Goal: Task Accomplishment & Management: Manage account settings

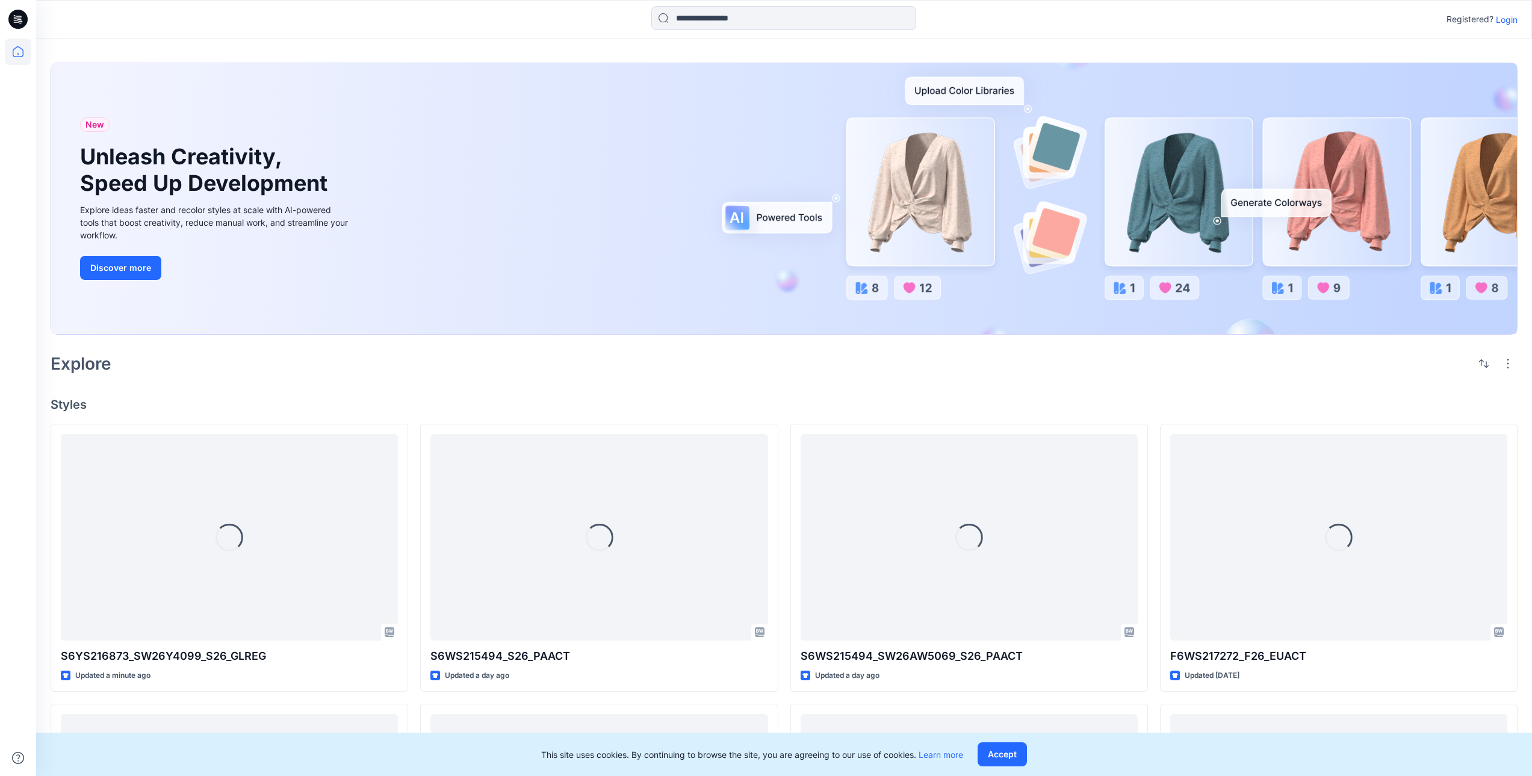
click at [1509, 20] on p "Login" at bounding box center [1507, 19] width 22 height 13
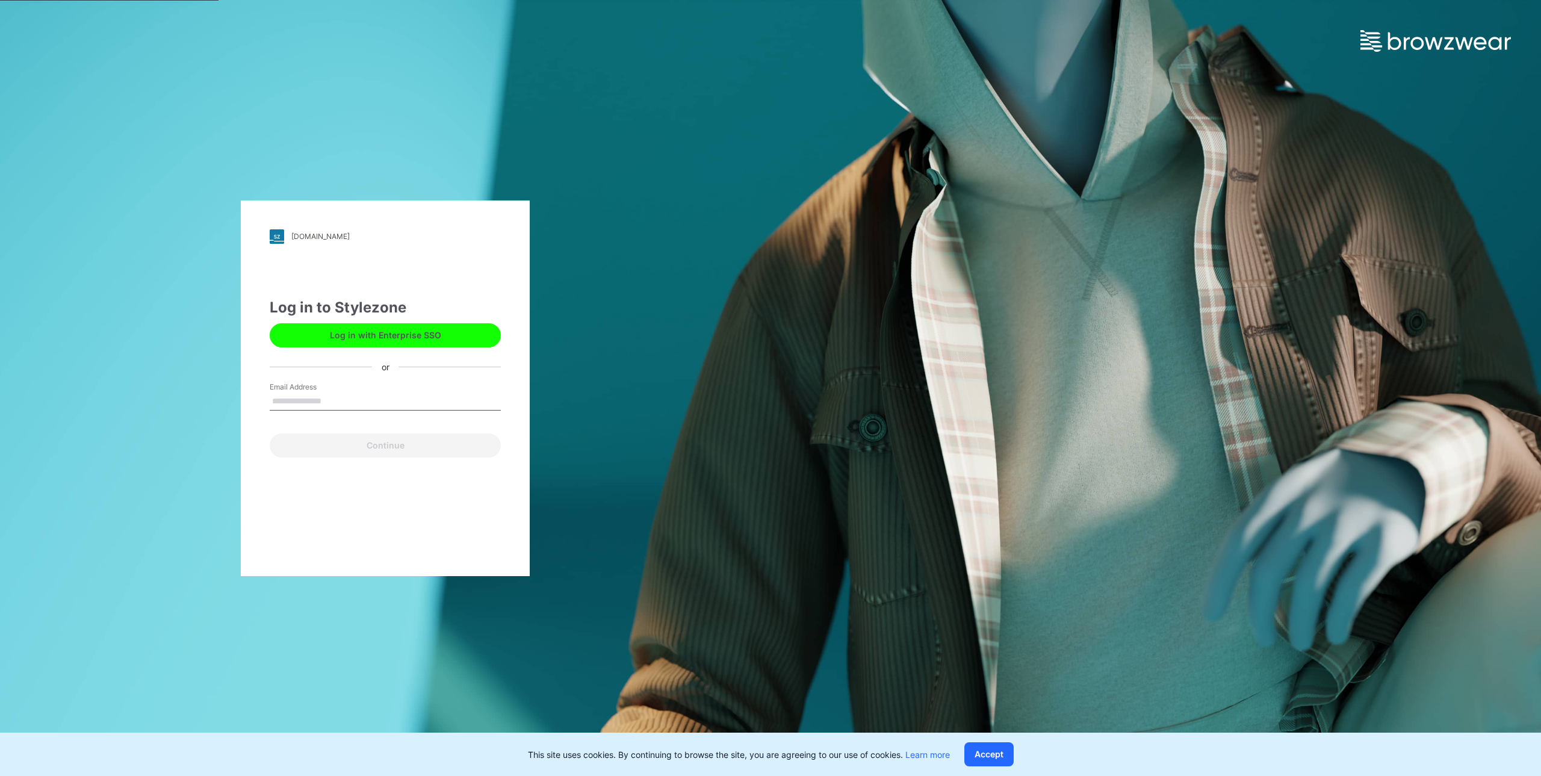
click at [374, 401] on input "Email Address" at bounding box center [385, 401] width 231 height 18
type input "**********"
click at [390, 444] on button "Continue" at bounding box center [385, 445] width 231 height 24
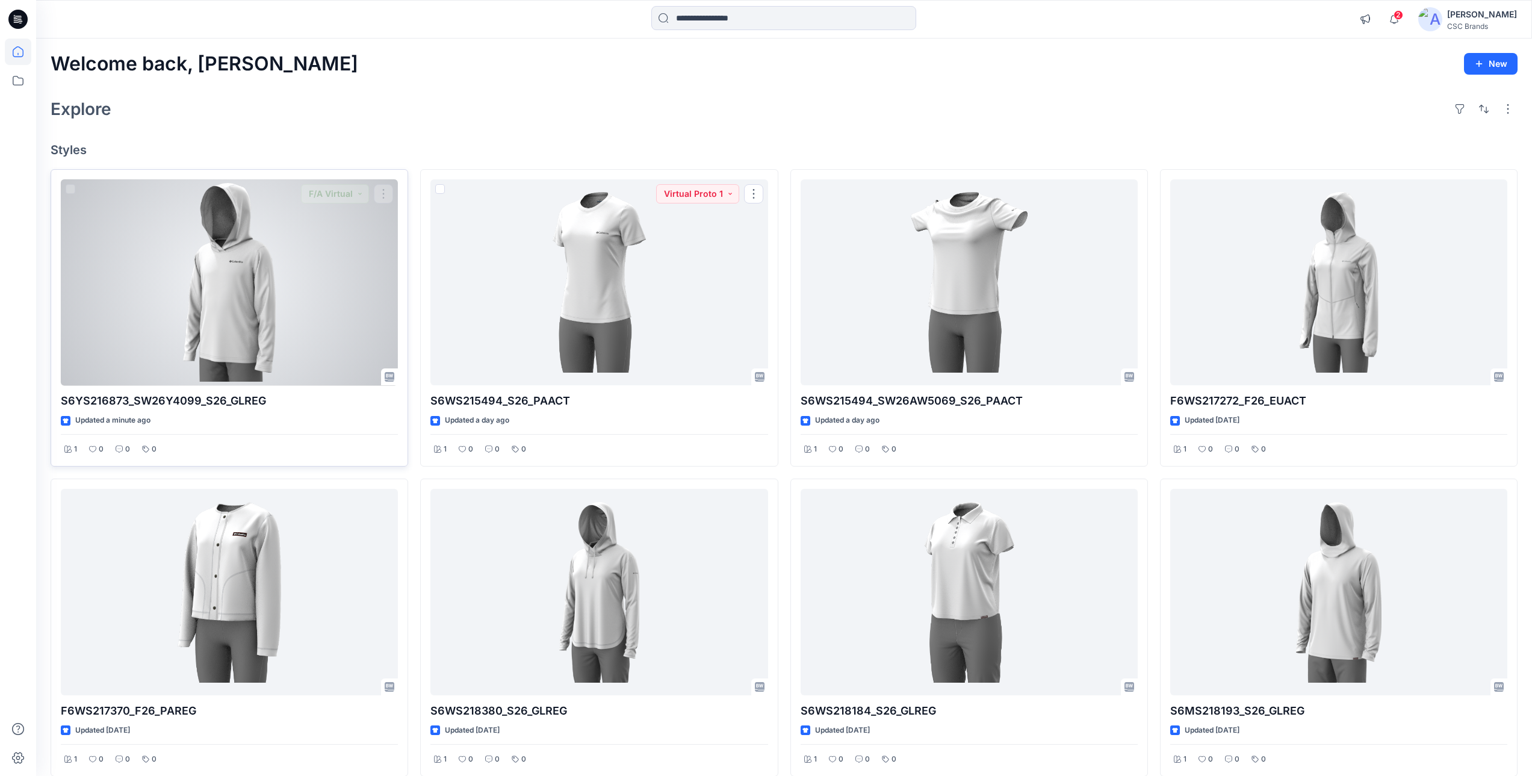
click at [259, 283] on div at bounding box center [229, 282] width 337 height 206
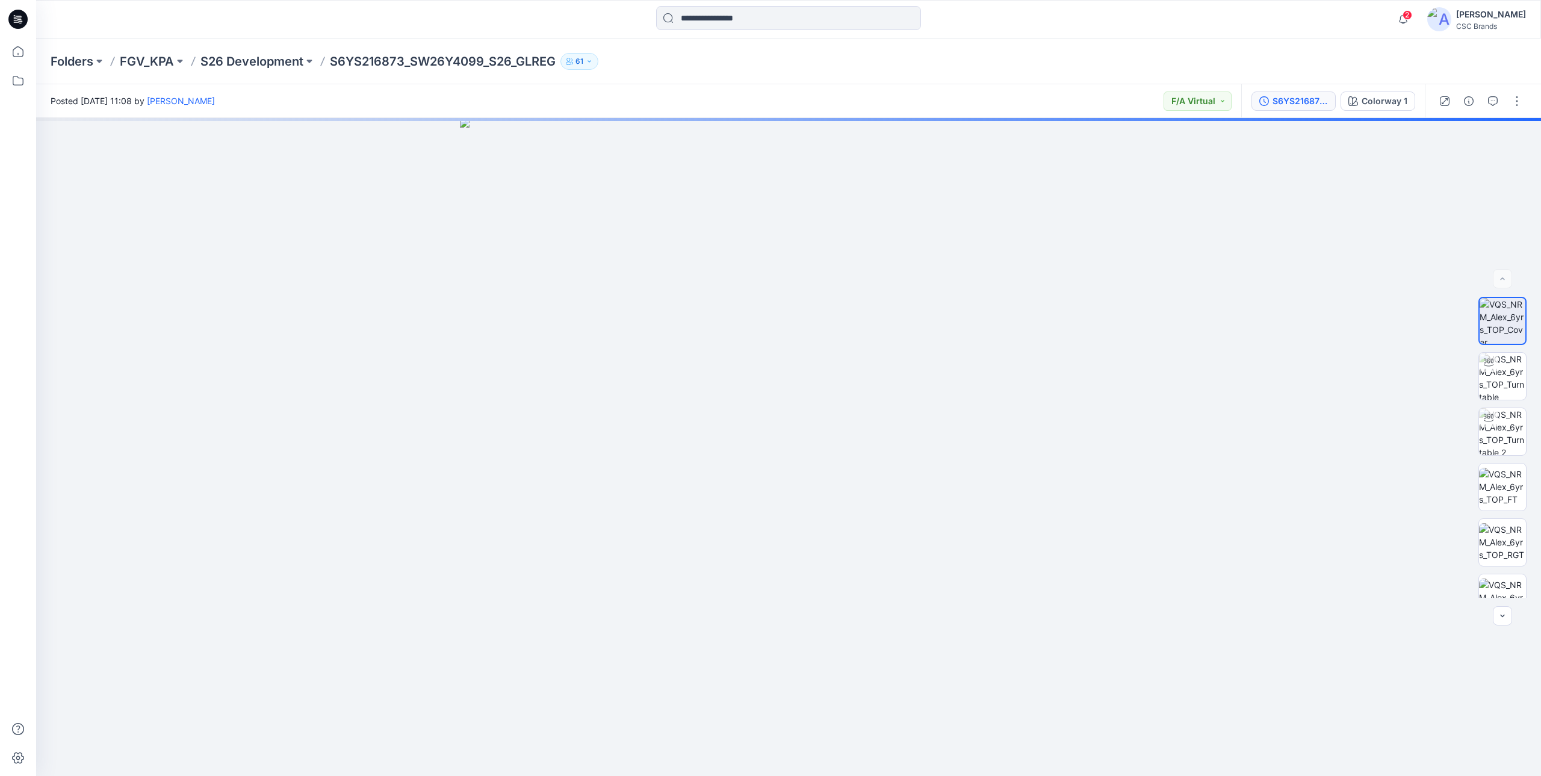
click at [1281, 104] on div "S6YS216873_SW26Y4099_S26_GLREG_VFA" at bounding box center [1299, 100] width 55 height 13
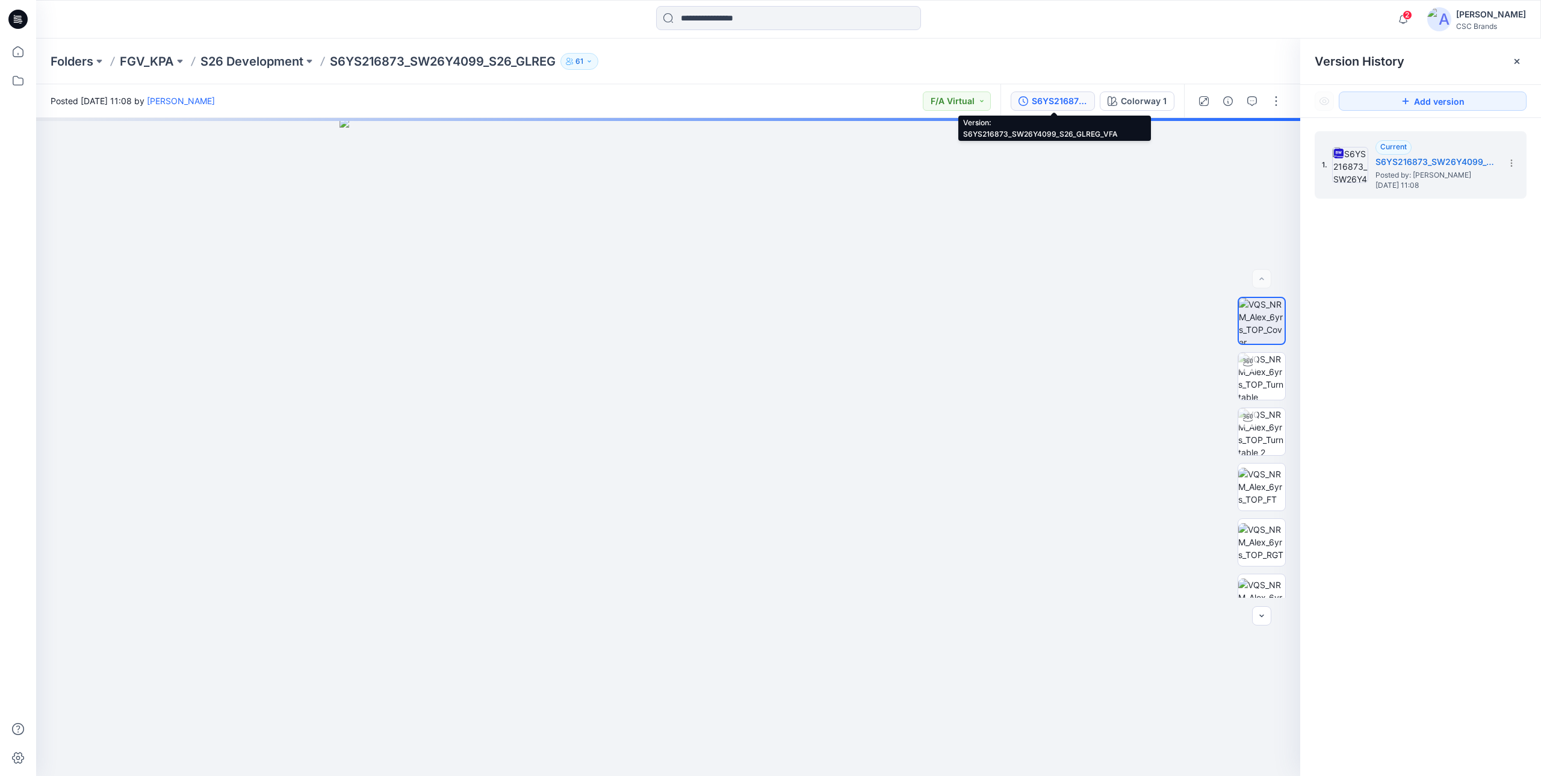
click at [1073, 104] on div "S6YS216873_SW26Y4099_S26_GLREG_VFA" at bounding box center [1059, 100] width 55 height 13
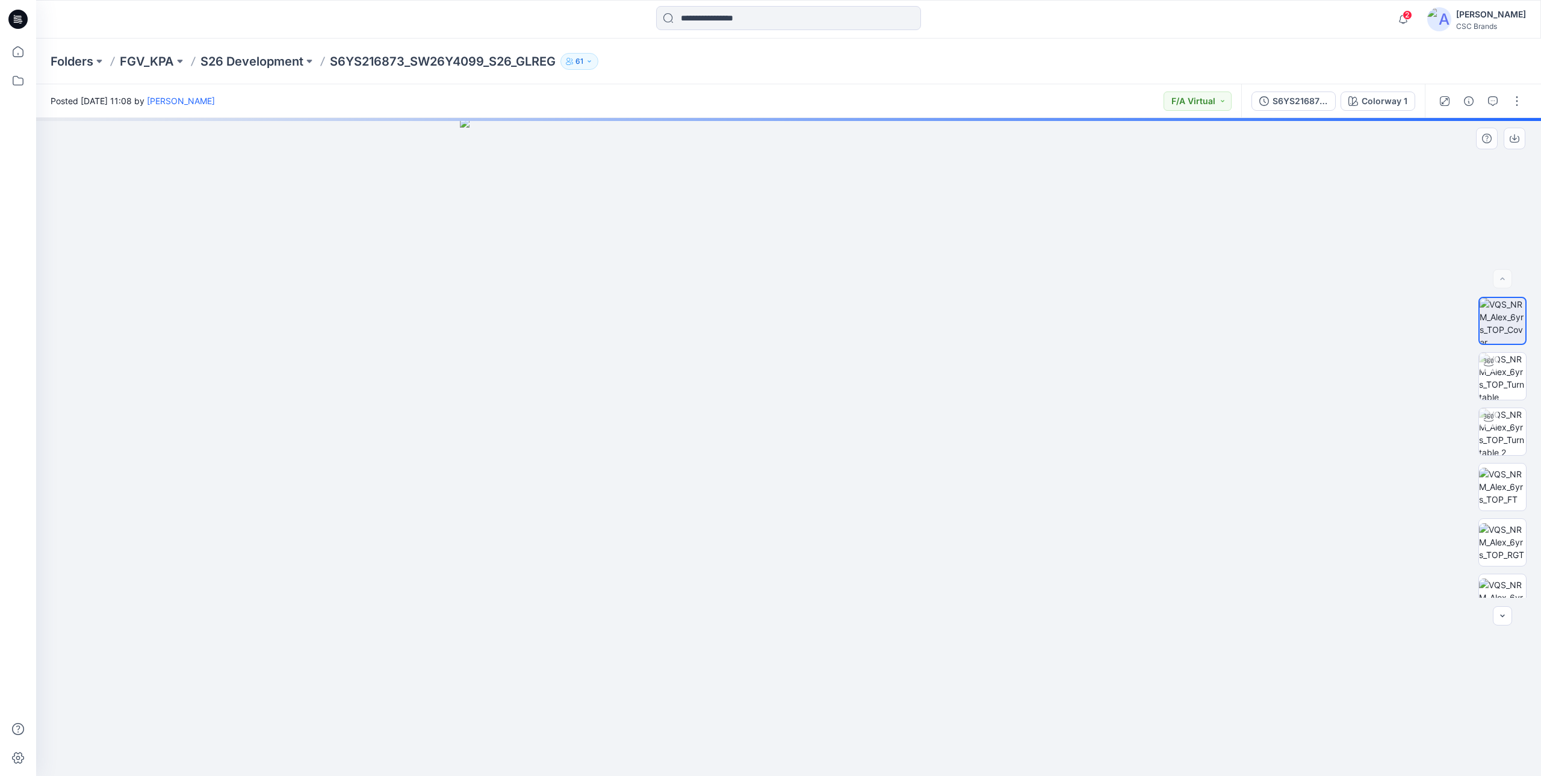
drag, startPoint x: 699, startPoint y: 465, endPoint x: 846, endPoint y: 485, distance: 148.3
drag, startPoint x: 912, startPoint y: 484, endPoint x: 719, endPoint y: 484, distance: 193.8
click at [1490, 381] on img at bounding box center [1502, 376] width 47 height 47
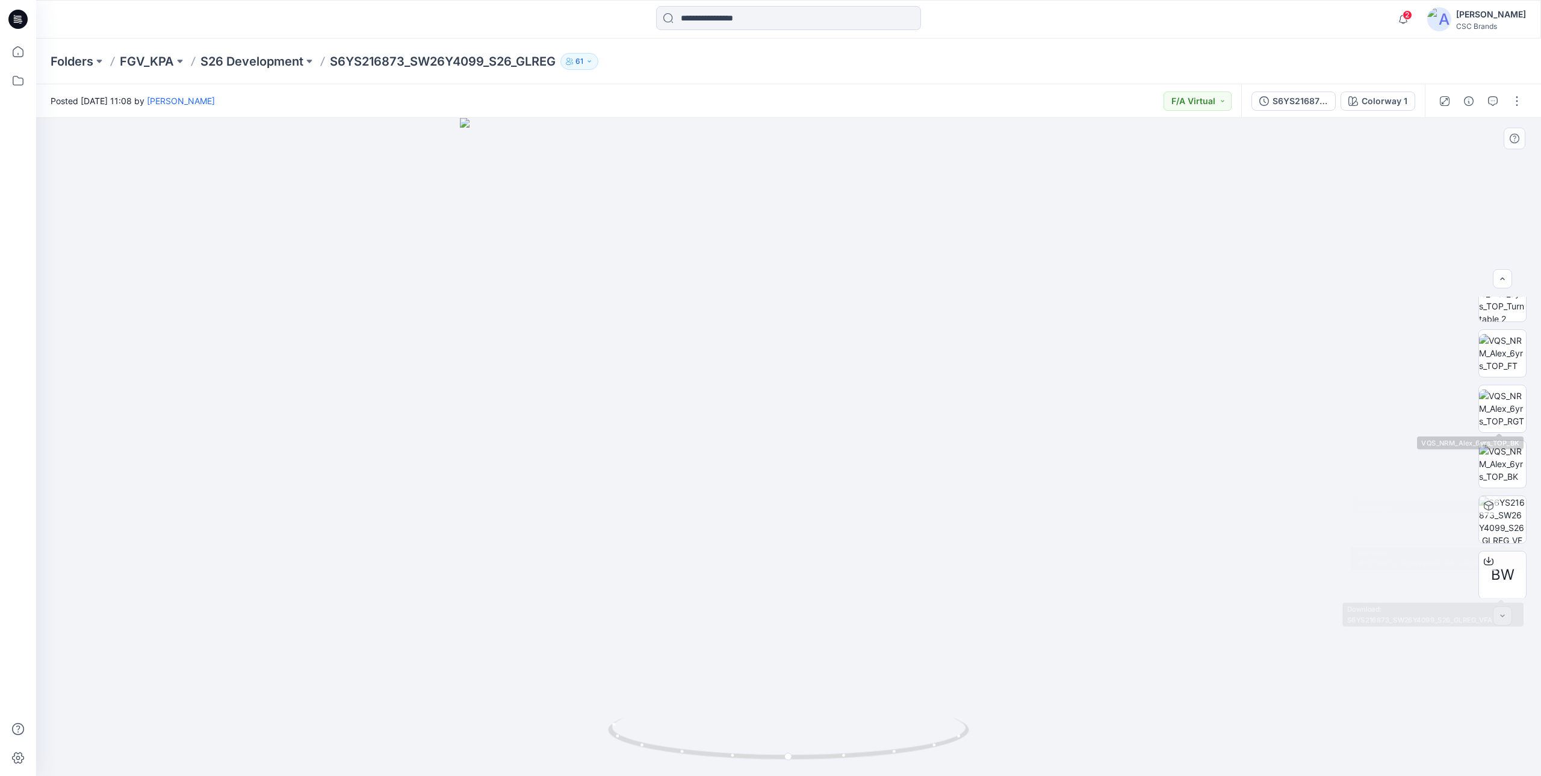
scroll to position [190, 0]
click at [1511, 99] on button "button" at bounding box center [1516, 100] width 19 height 19
click at [1447, 165] on p "Edit" at bounding box center [1439, 162] width 15 height 13
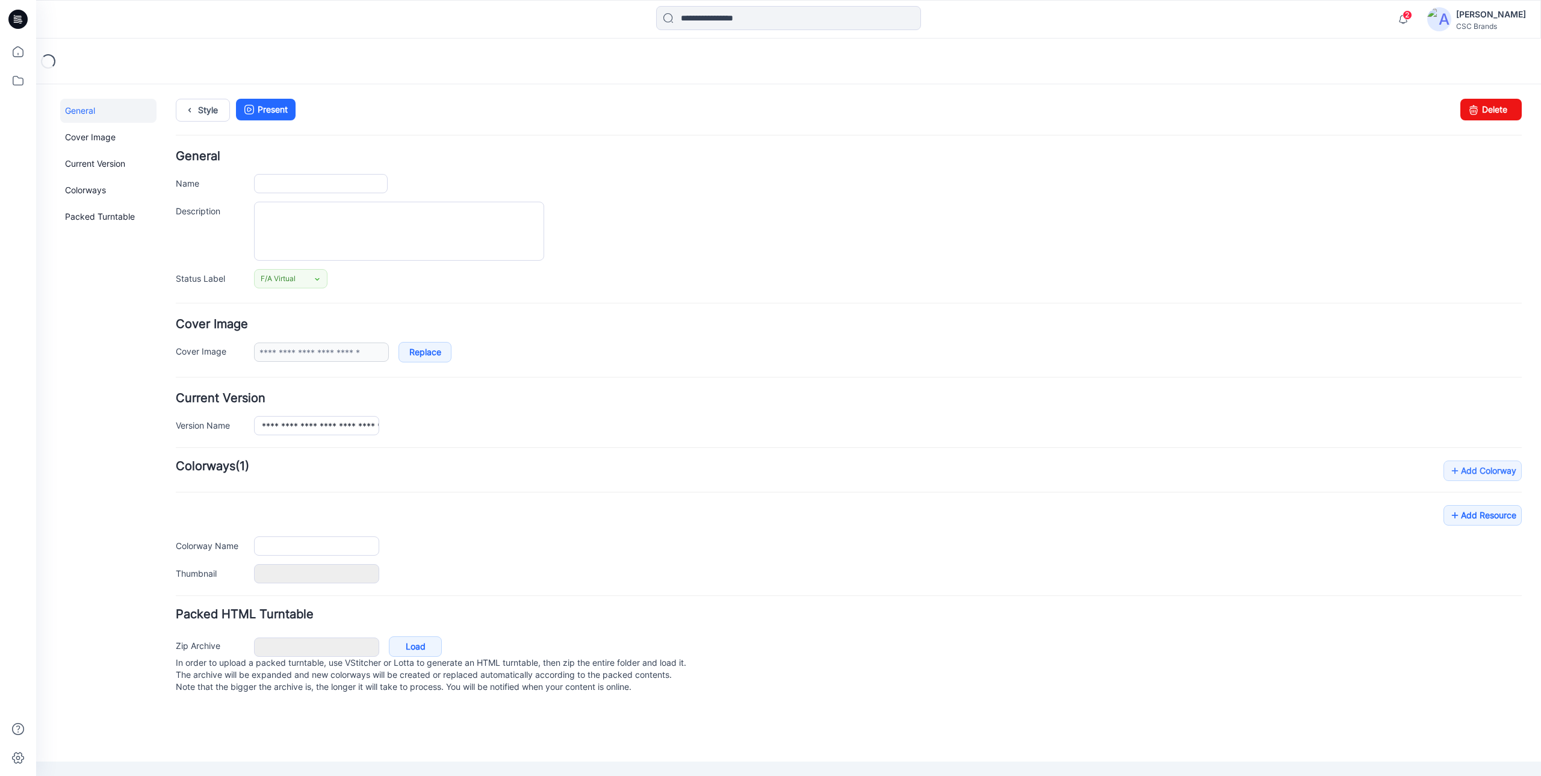
type input "**********"
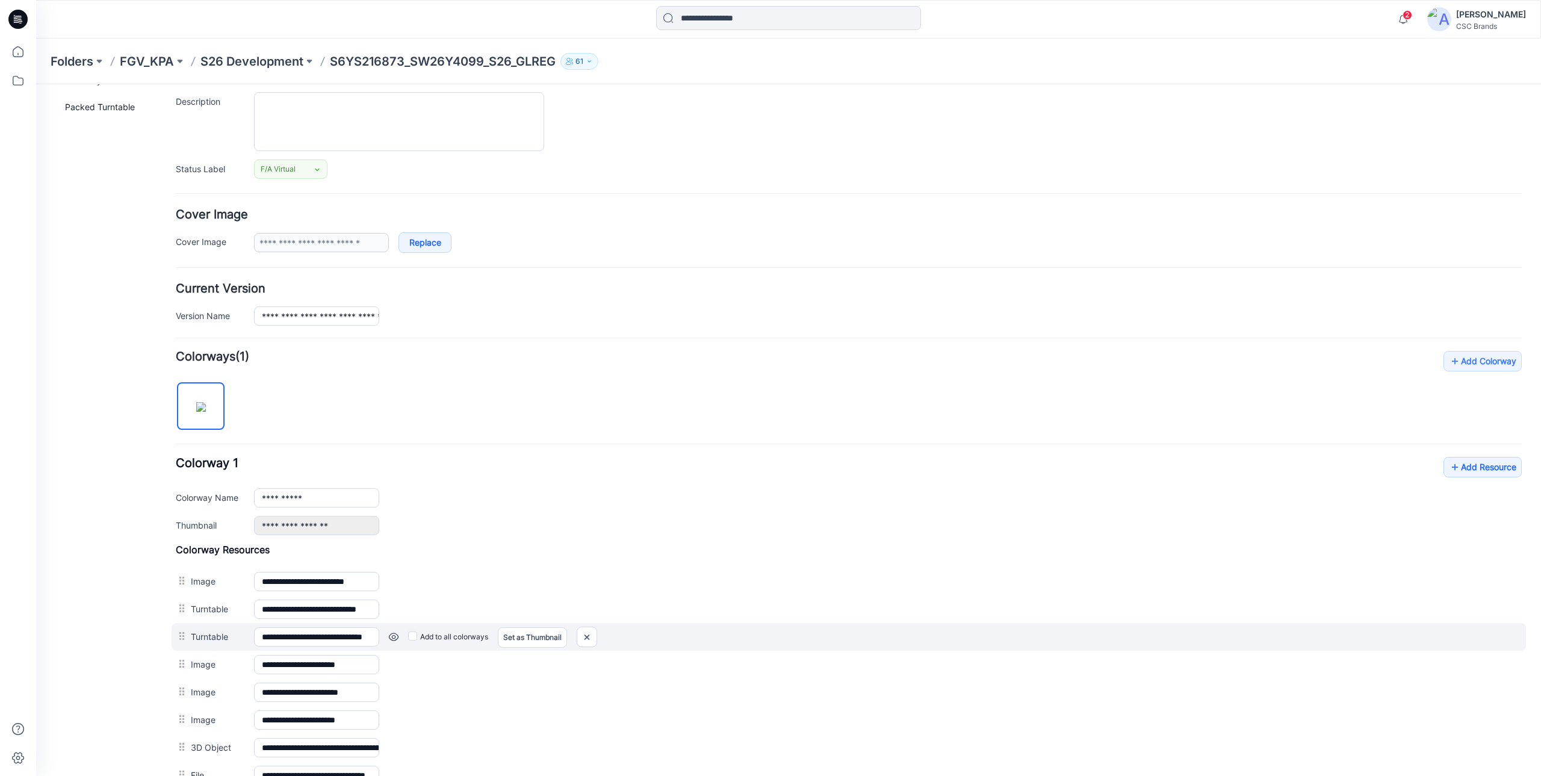
scroll to position [288, 0]
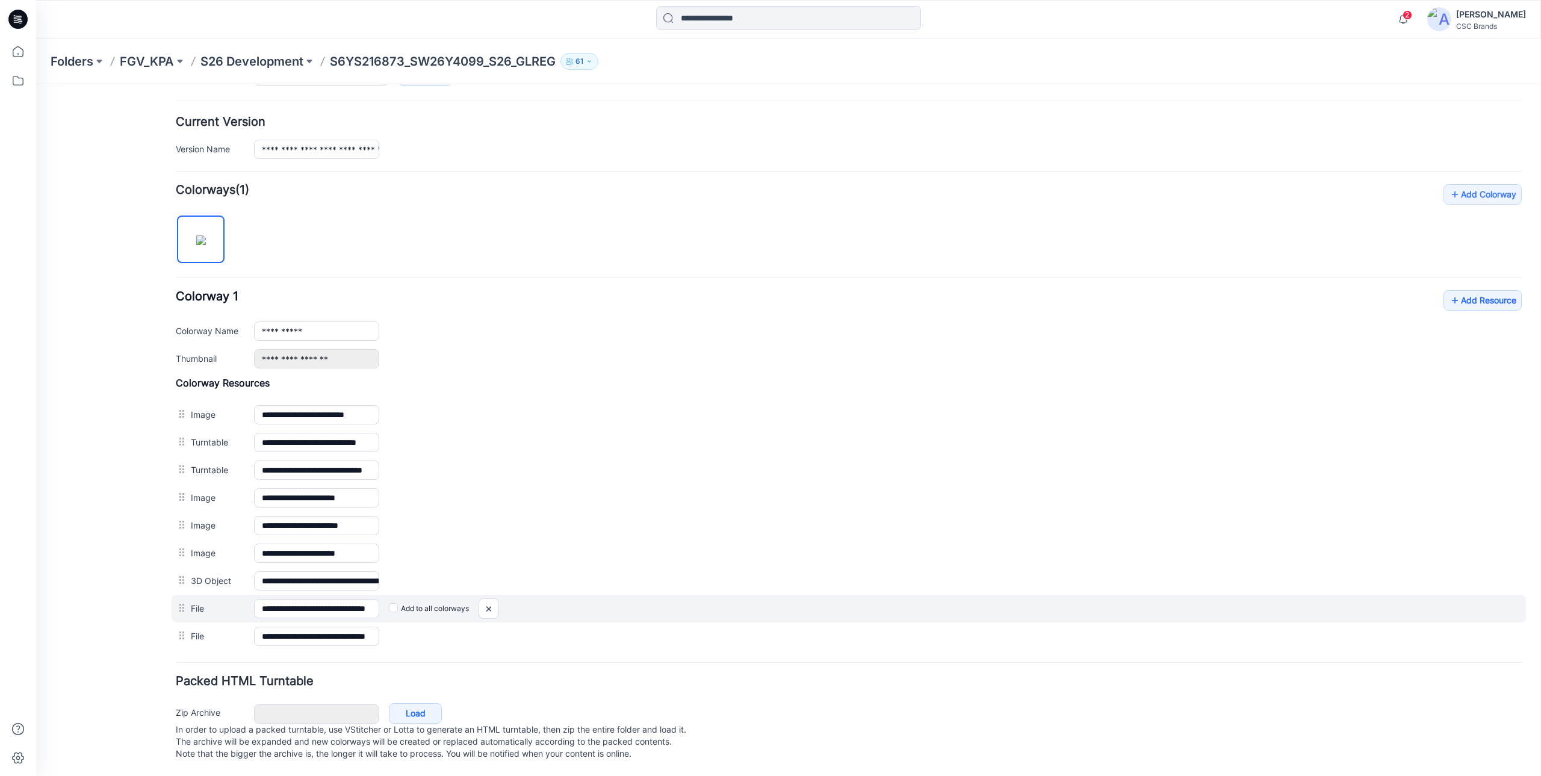
click at [239, 601] on label "File" at bounding box center [216, 607] width 51 height 13
click at [254, 599] on input "**********" at bounding box center [316, 608] width 125 height 19
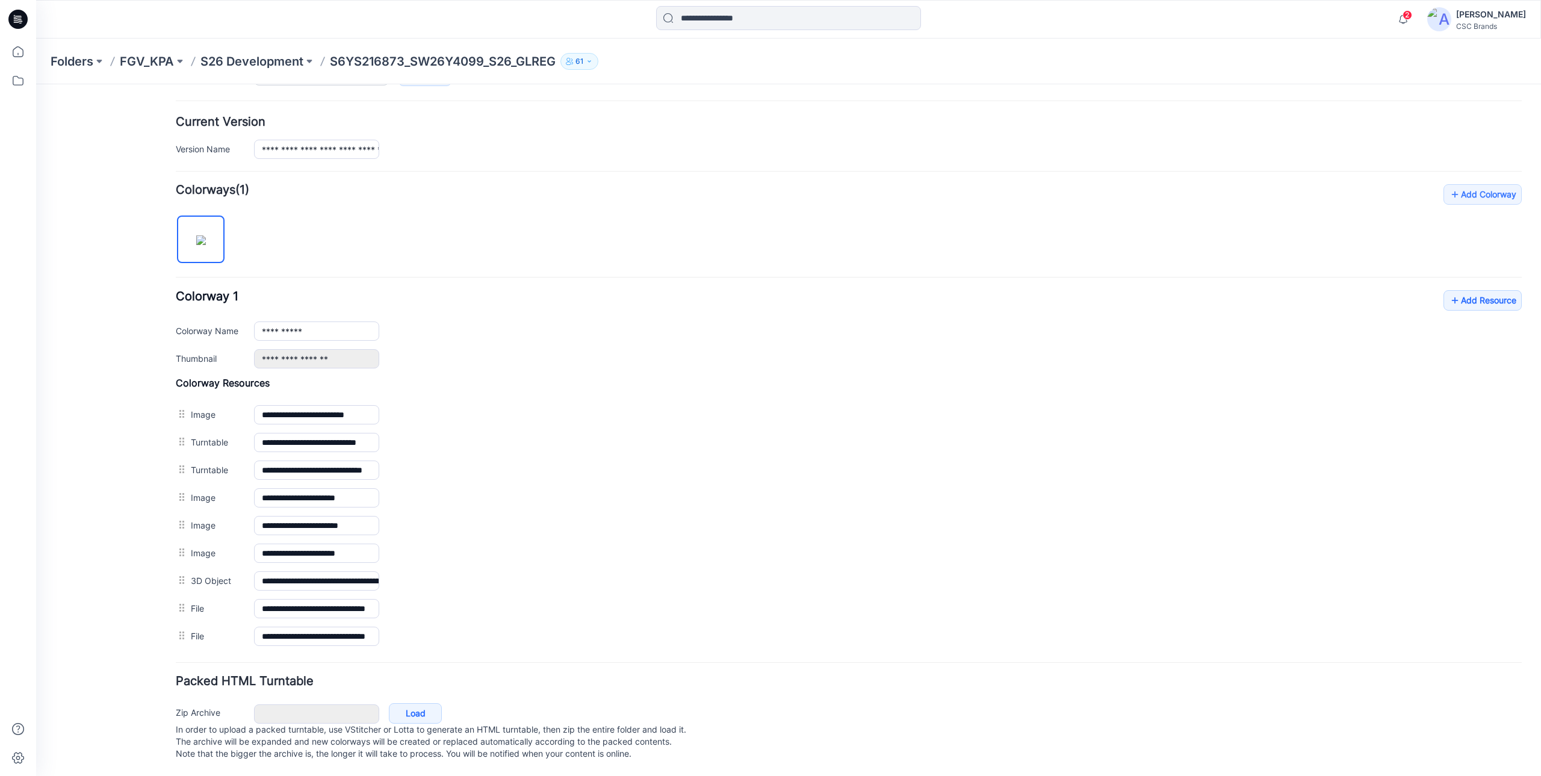
click at [525, 658] on form "**********" at bounding box center [849, 318] width 1346 height 889
click at [528, 685] on div "Packed HTML Turntable Zip Archive Cancel Load In order to upload a packed turnt…" at bounding box center [849, 719] width 1346 height 88
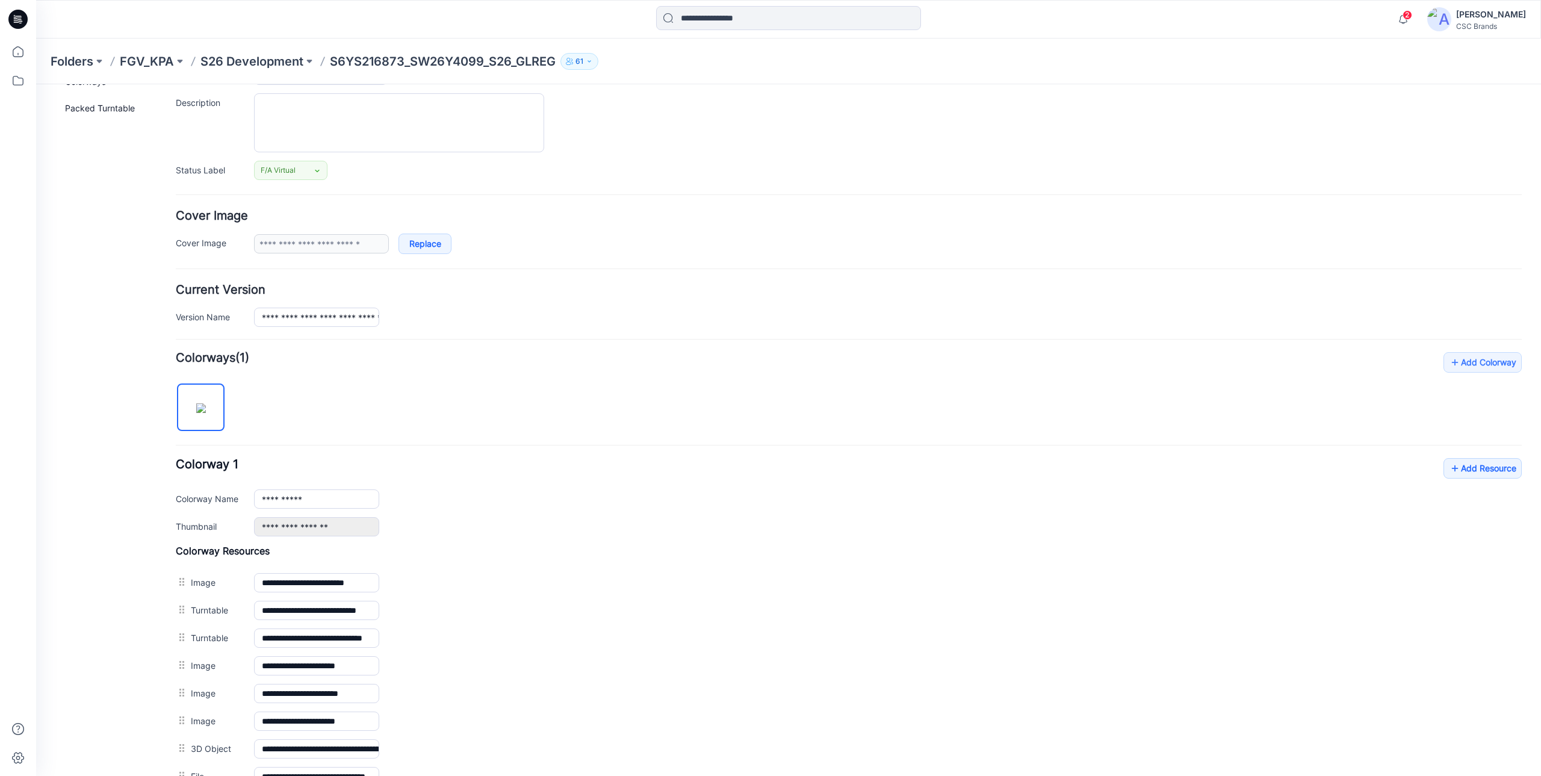
scroll to position [108, 0]
click at [269, 64] on p "S26 Development" at bounding box center [251, 61] width 103 height 17
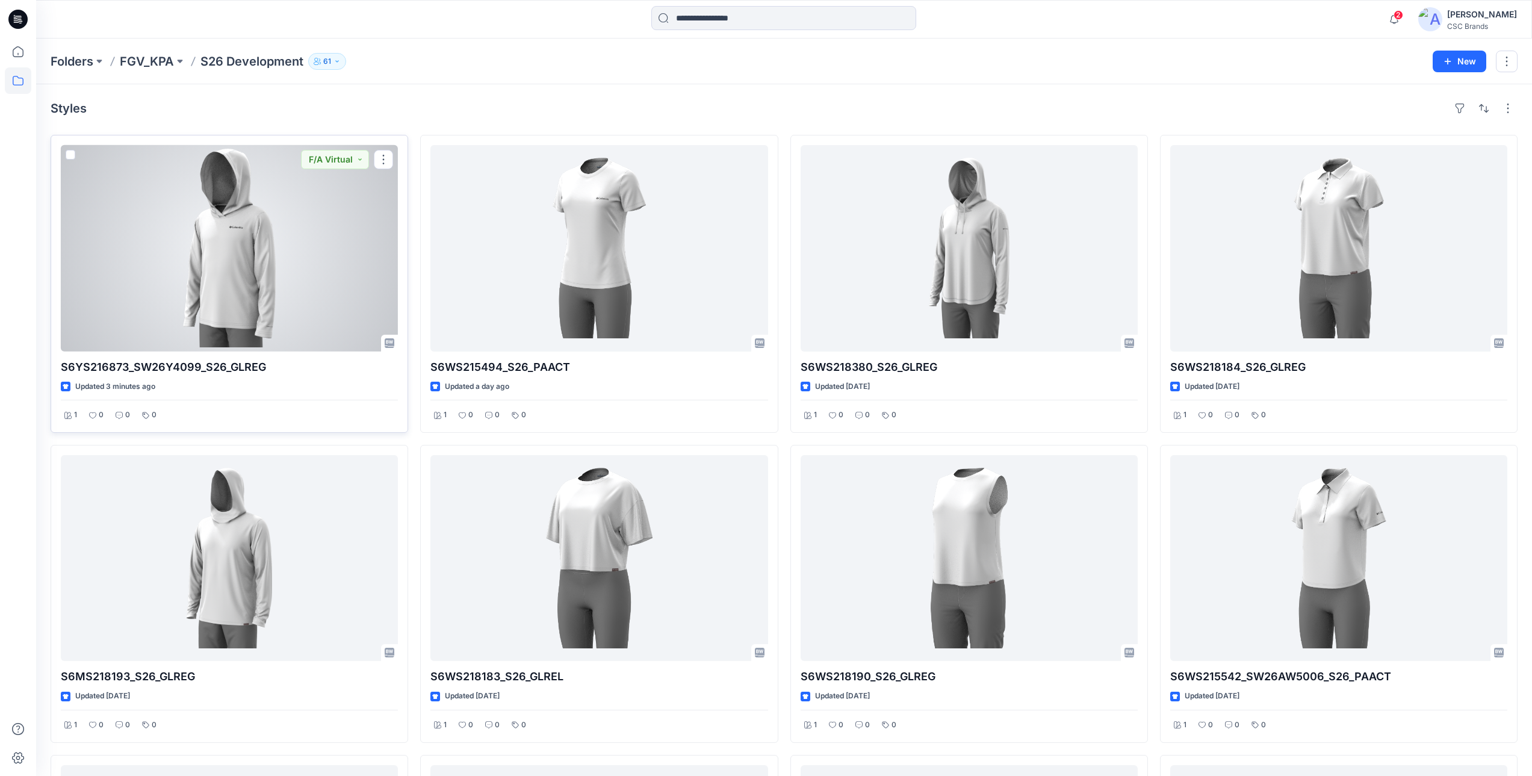
click at [297, 276] on div at bounding box center [229, 248] width 337 height 206
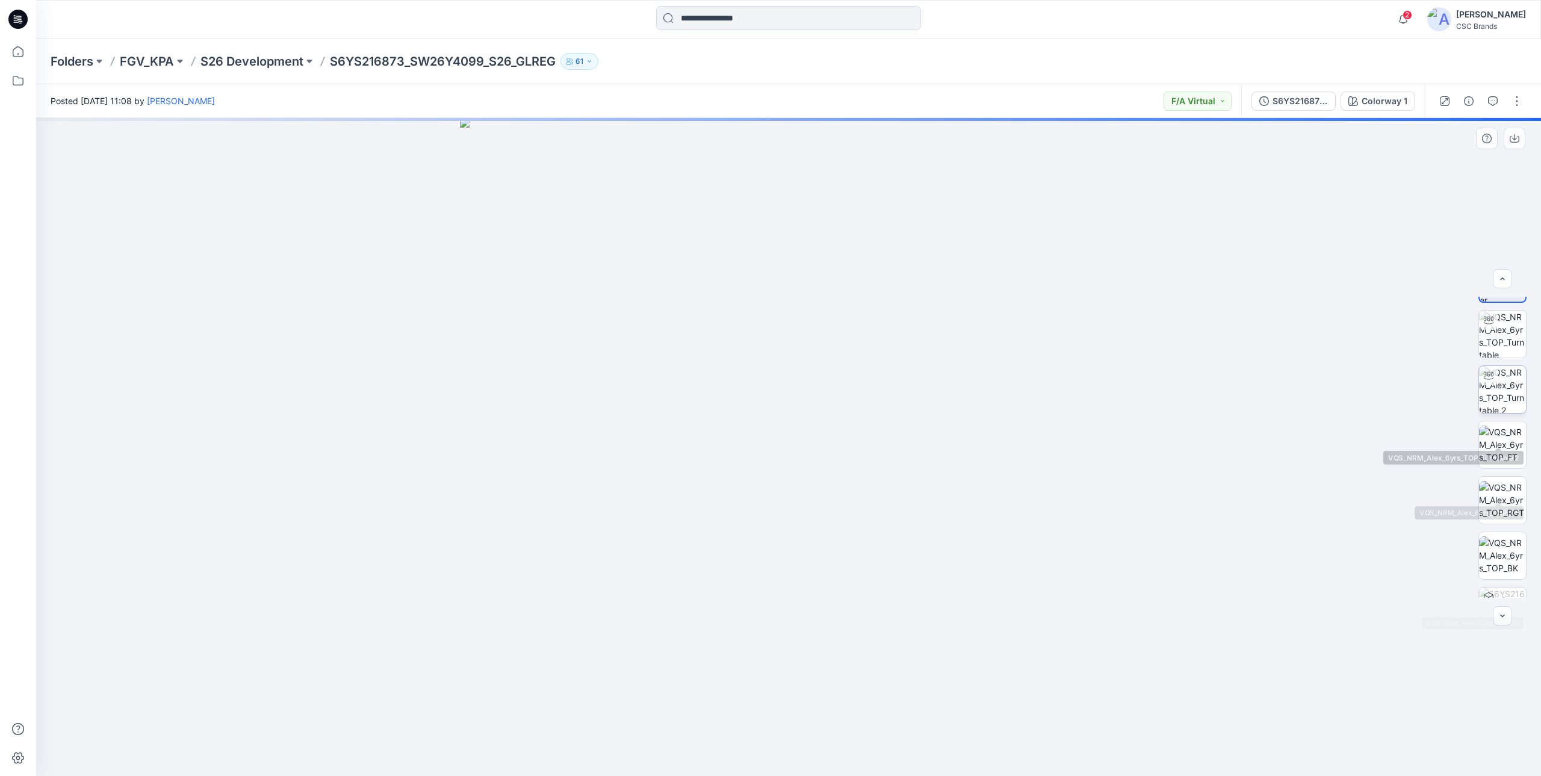
scroll to position [10, 0]
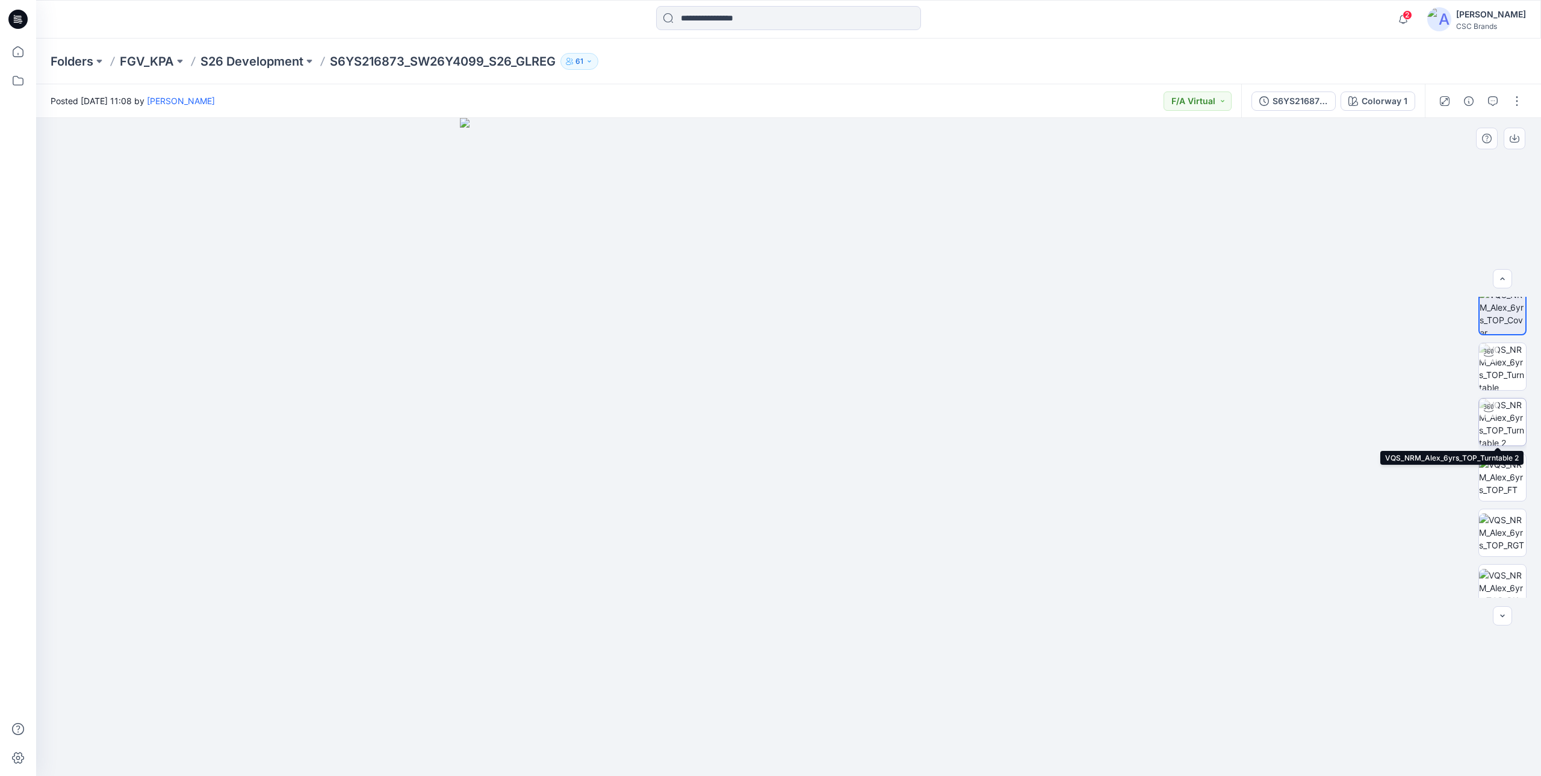
click at [1502, 413] on img at bounding box center [1502, 421] width 47 height 47
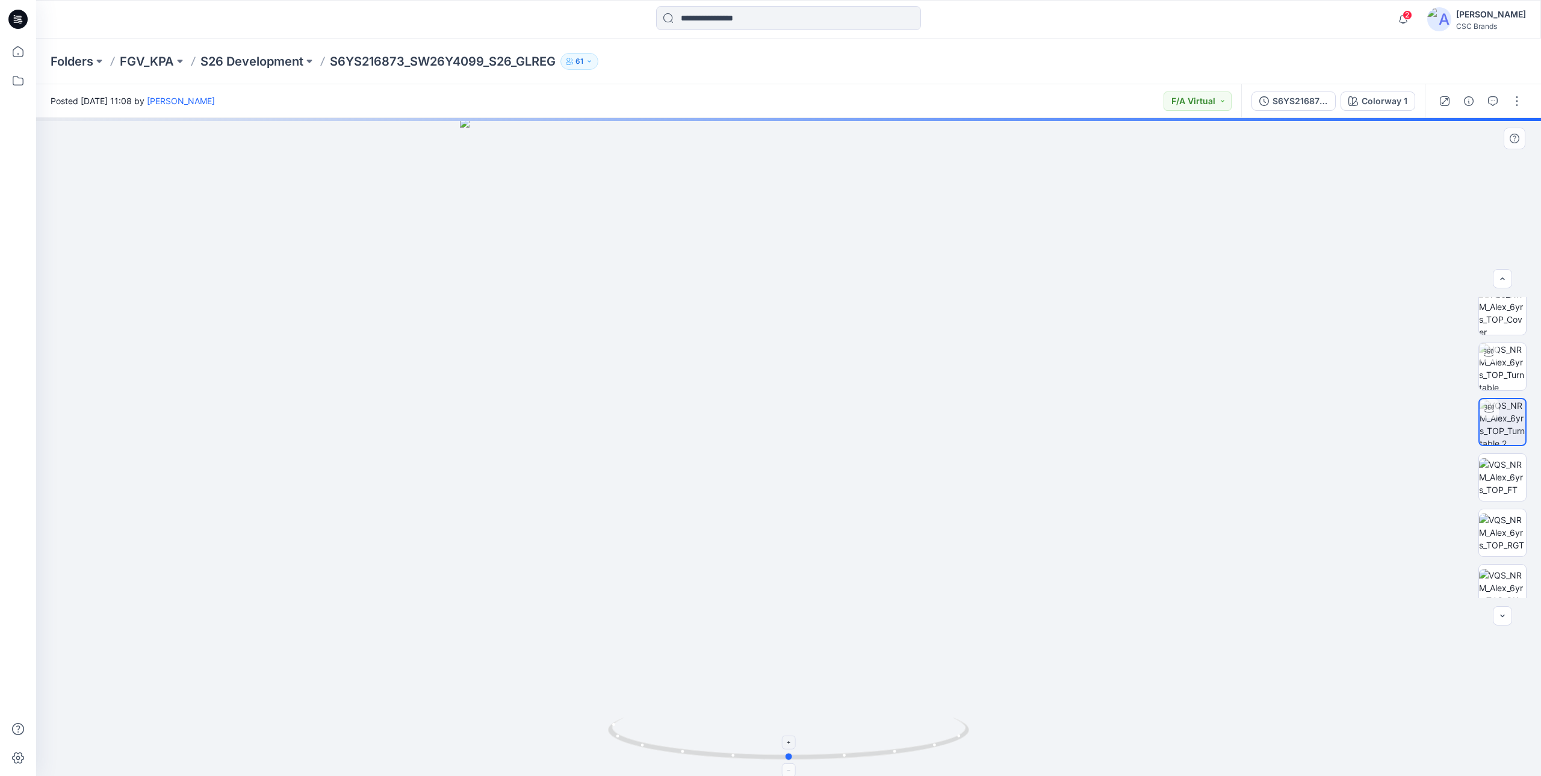
drag, startPoint x: 937, startPoint y: 745, endPoint x: 943, endPoint y: 726, distance: 19.6
click at [943, 726] on icon at bounding box center [790, 739] width 364 height 45
click at [1499, 357] on img at bounding box center [1502, 366] width 47 height 47
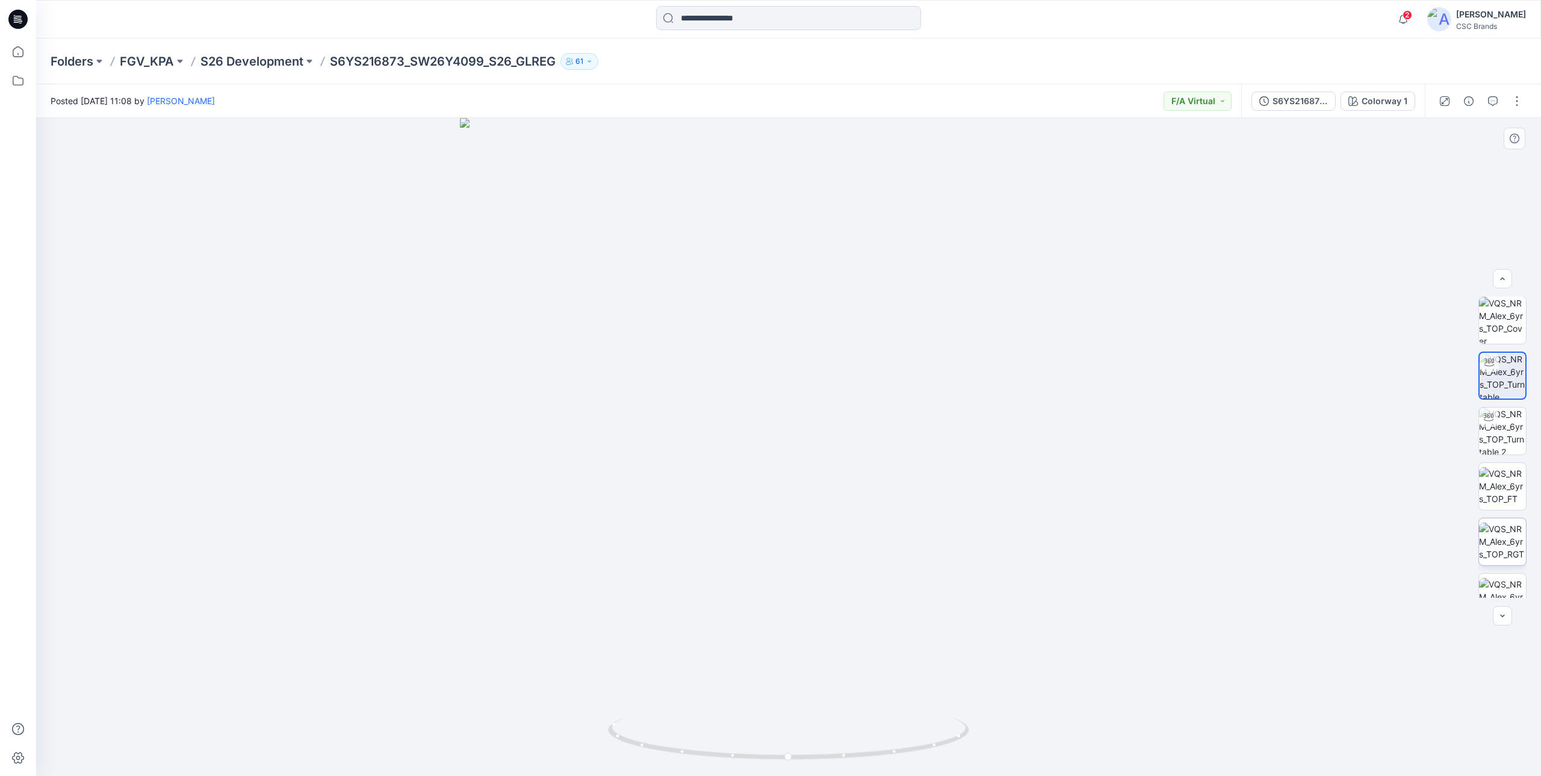
scroll to position [0, 0]
click at [1517, 98] on button "button" at bounding box center [1516, 100] width 19 height 19
click at [1457, 159] on button "Edit" at bounding box center [1466, 163] width 111 height 22
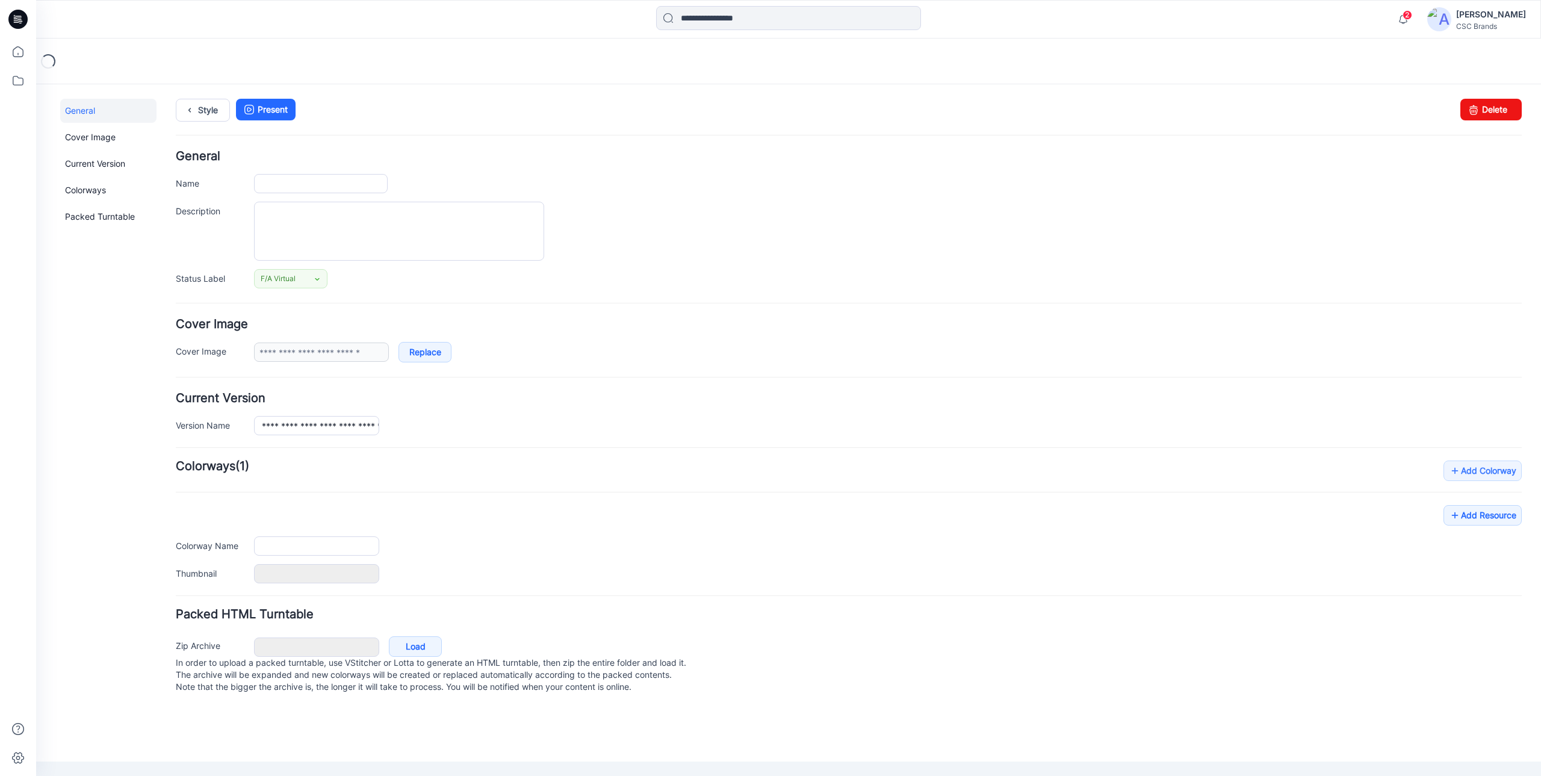
type input "**********"
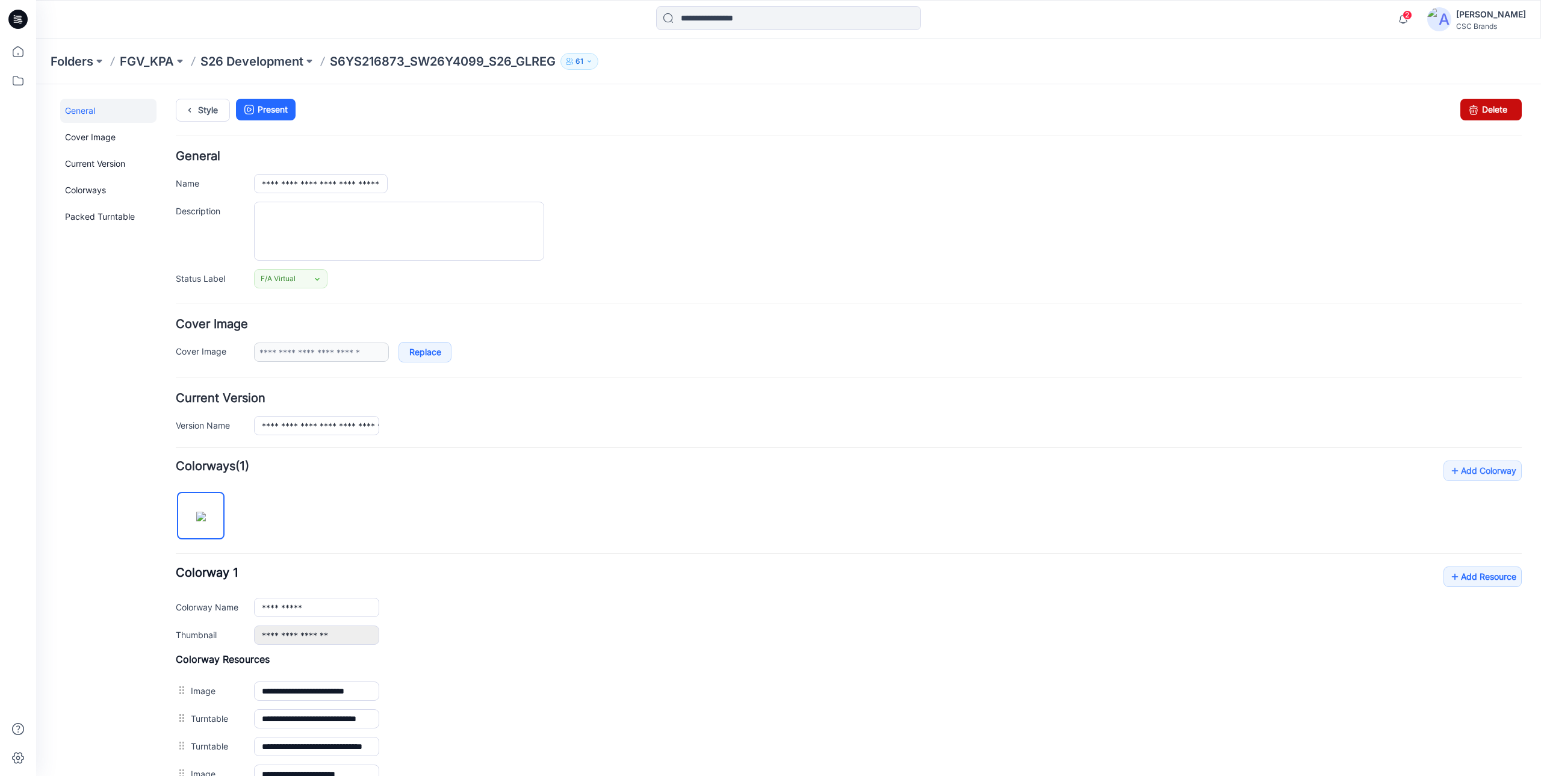
drag, startPoint x: 868, startPoint y: 132, endPoint x: 1465, endPoint y: 113, distance: 597.9
click at [1465, 113] on icon at bounding box center [1473, 110] width 17 height 22
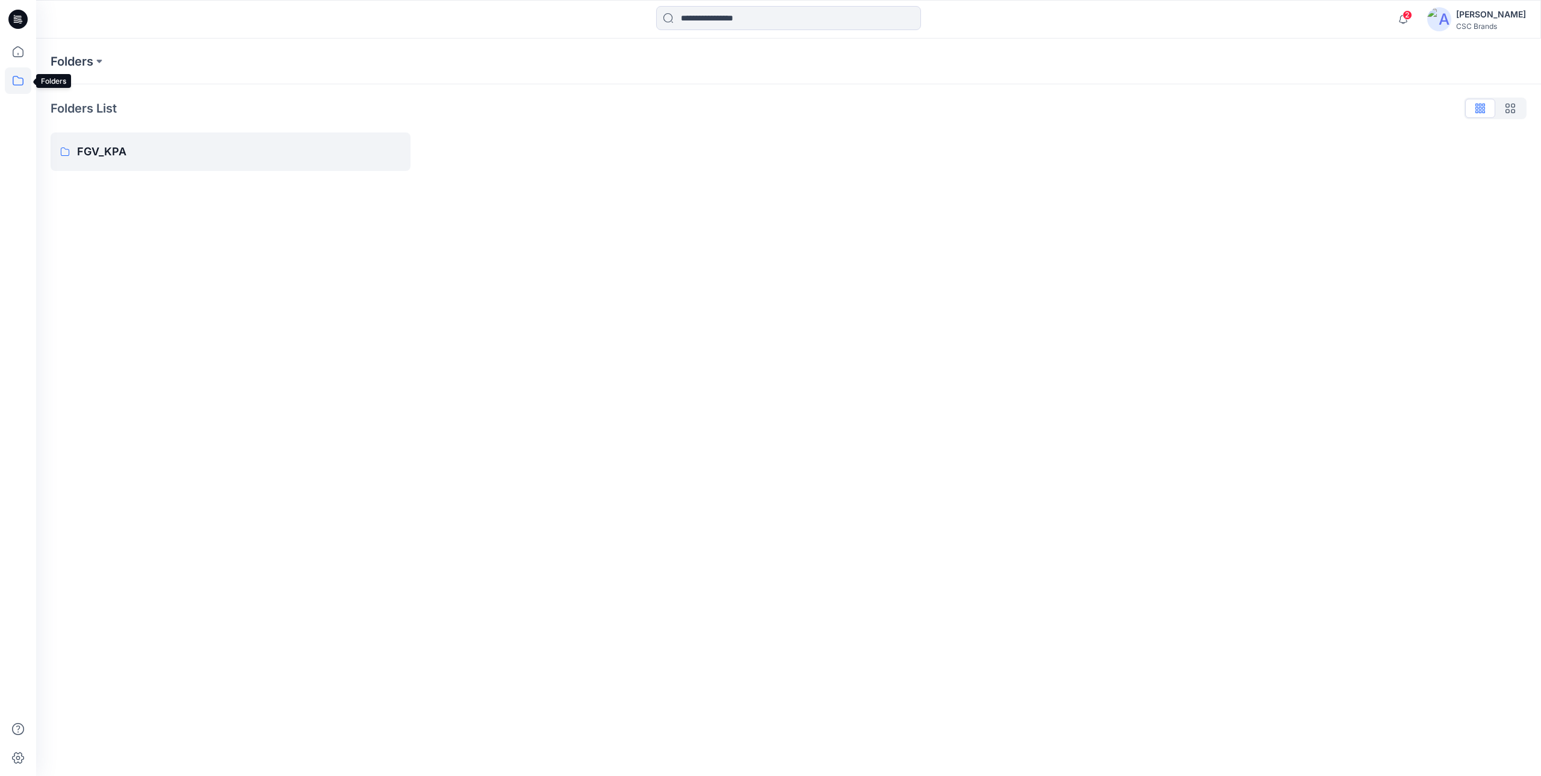
click at [22, 73] on icon at bounding box center [18, 80] width 26 height 26
click at [18, 56] on icon at bounding box center [18, 52] width 26 height 26
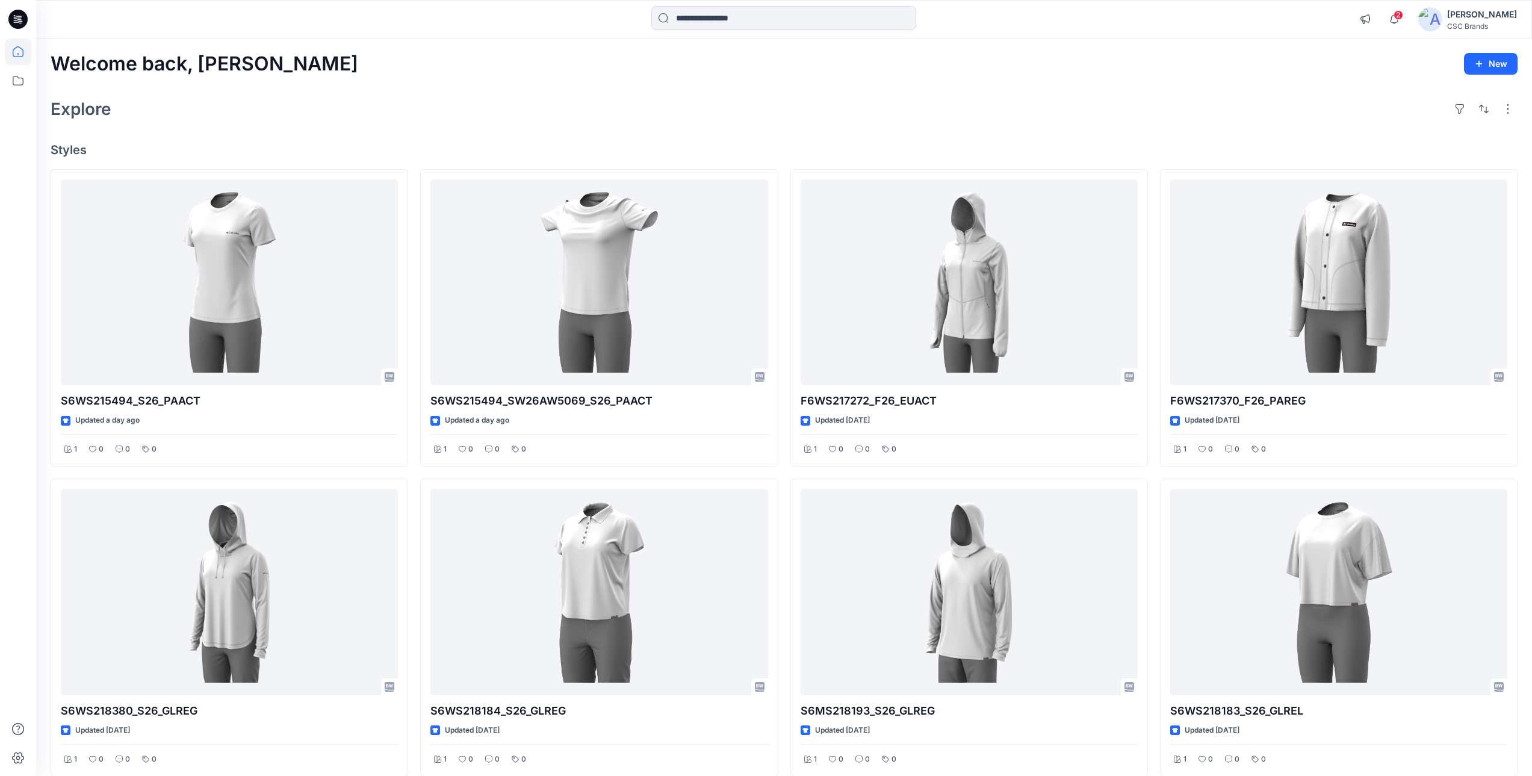
click at [762, 126] on div "Welcome back, [PERSON_NAME] New Explore Styles S6WS215494_S26_PAACT Updated a d…" at bounding box center [784, 592] width 1496 height 1106
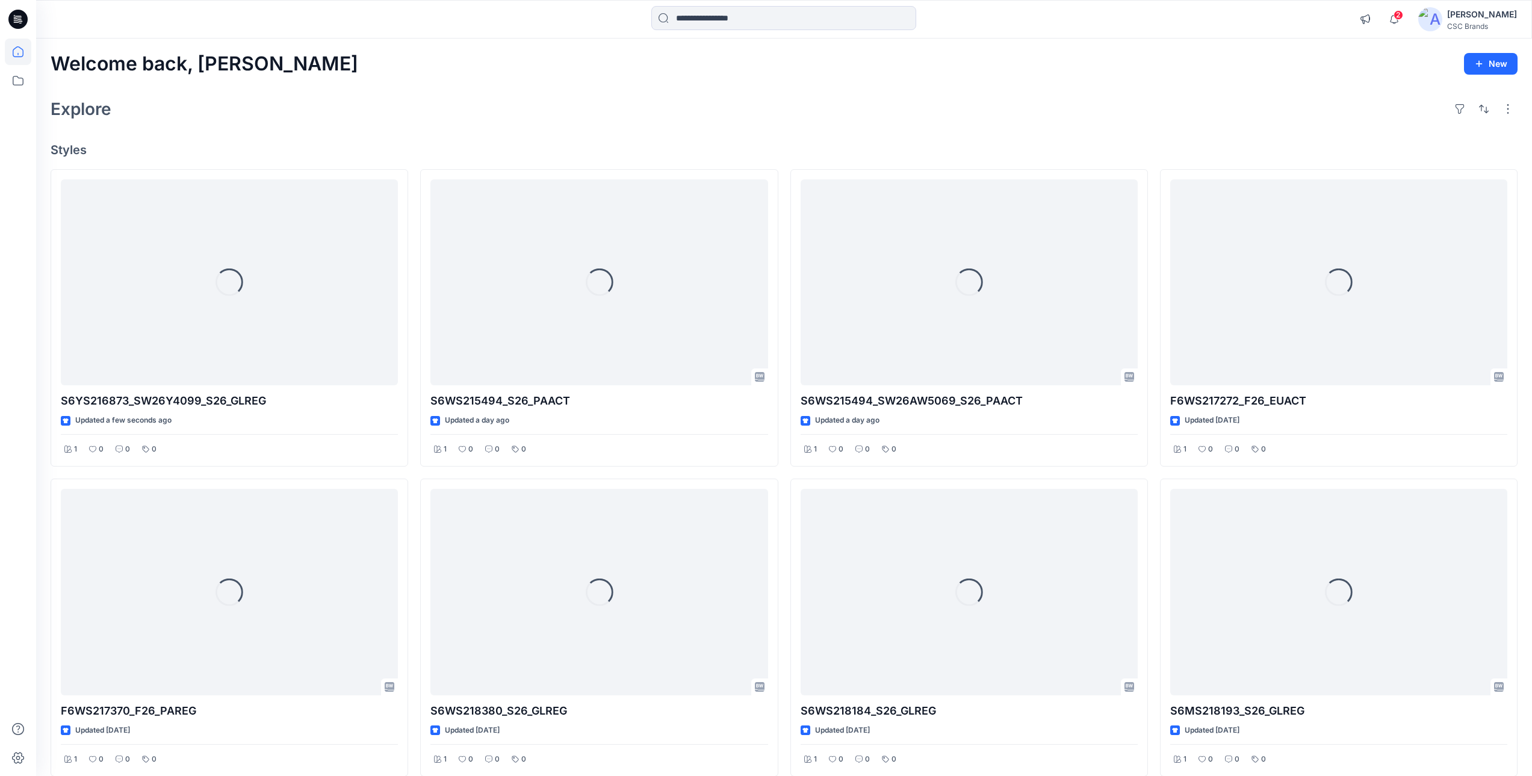
click at [519, 117] on div "Explore" at bounding box center [784, 108] width 1467 height 29
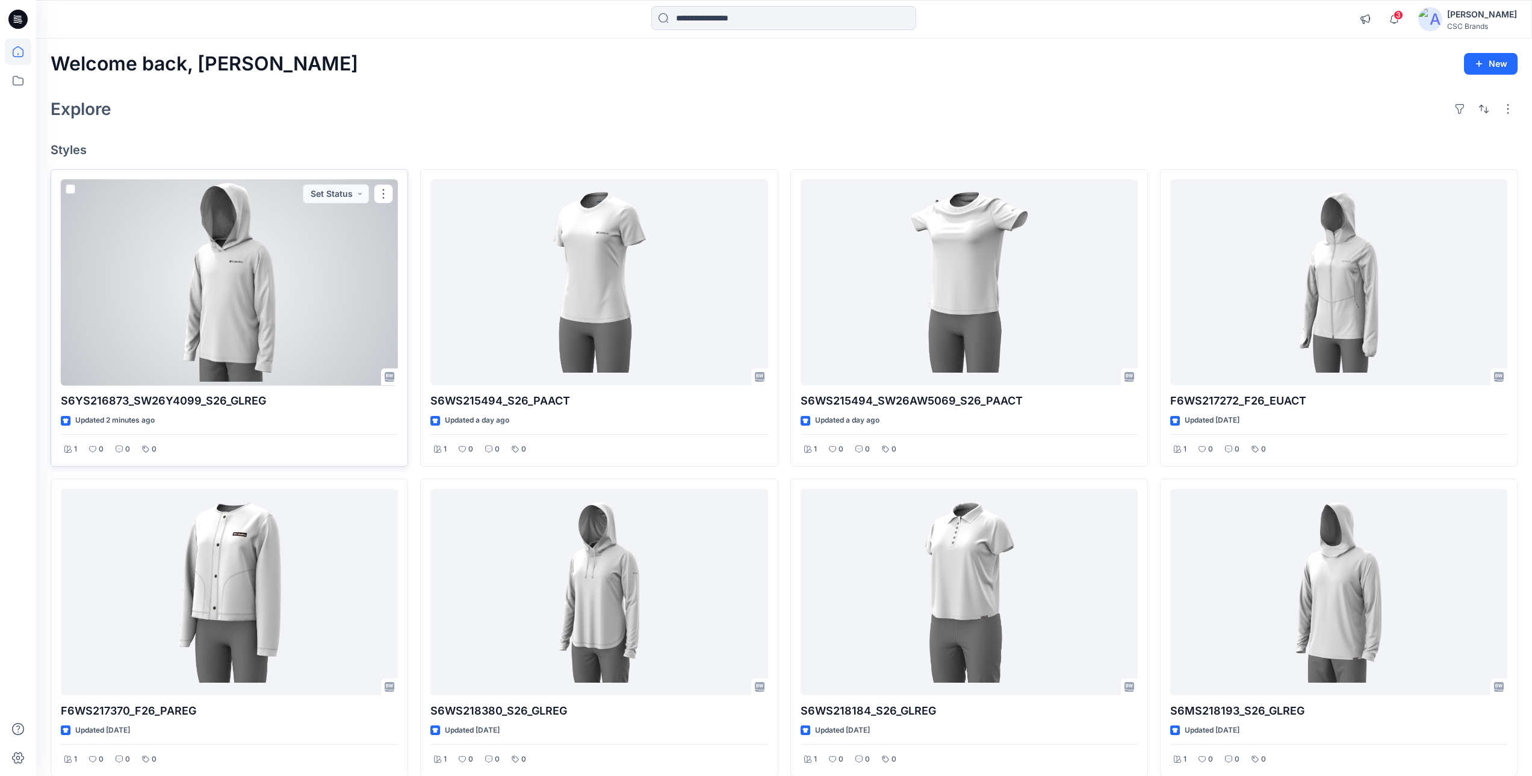
click at [295, 306] on div at bounding box center [229, 282] width 337 height 206
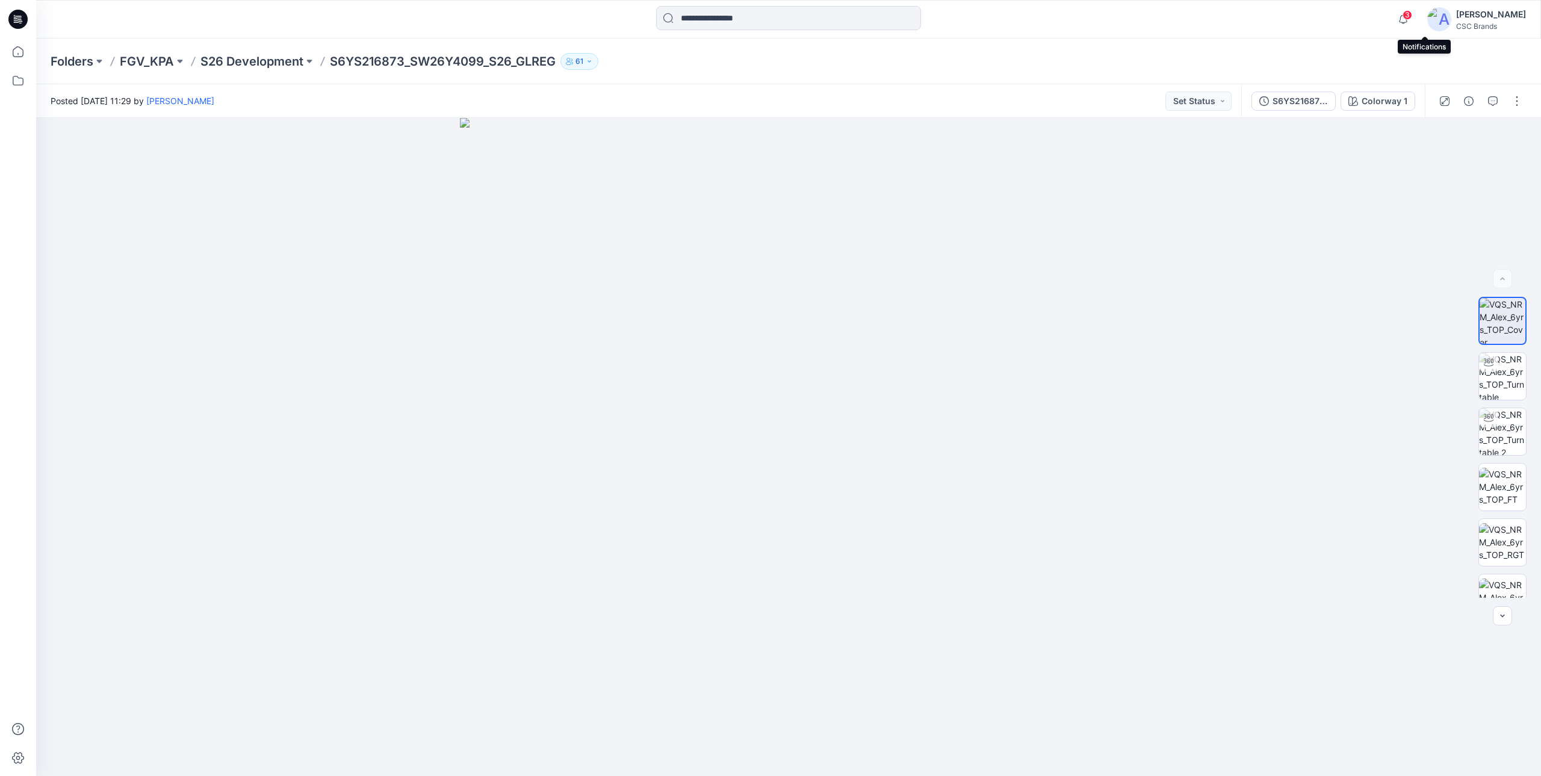
click at [1412, 16] on span "3" at bounding box center [1407, 15] width 10 height 10
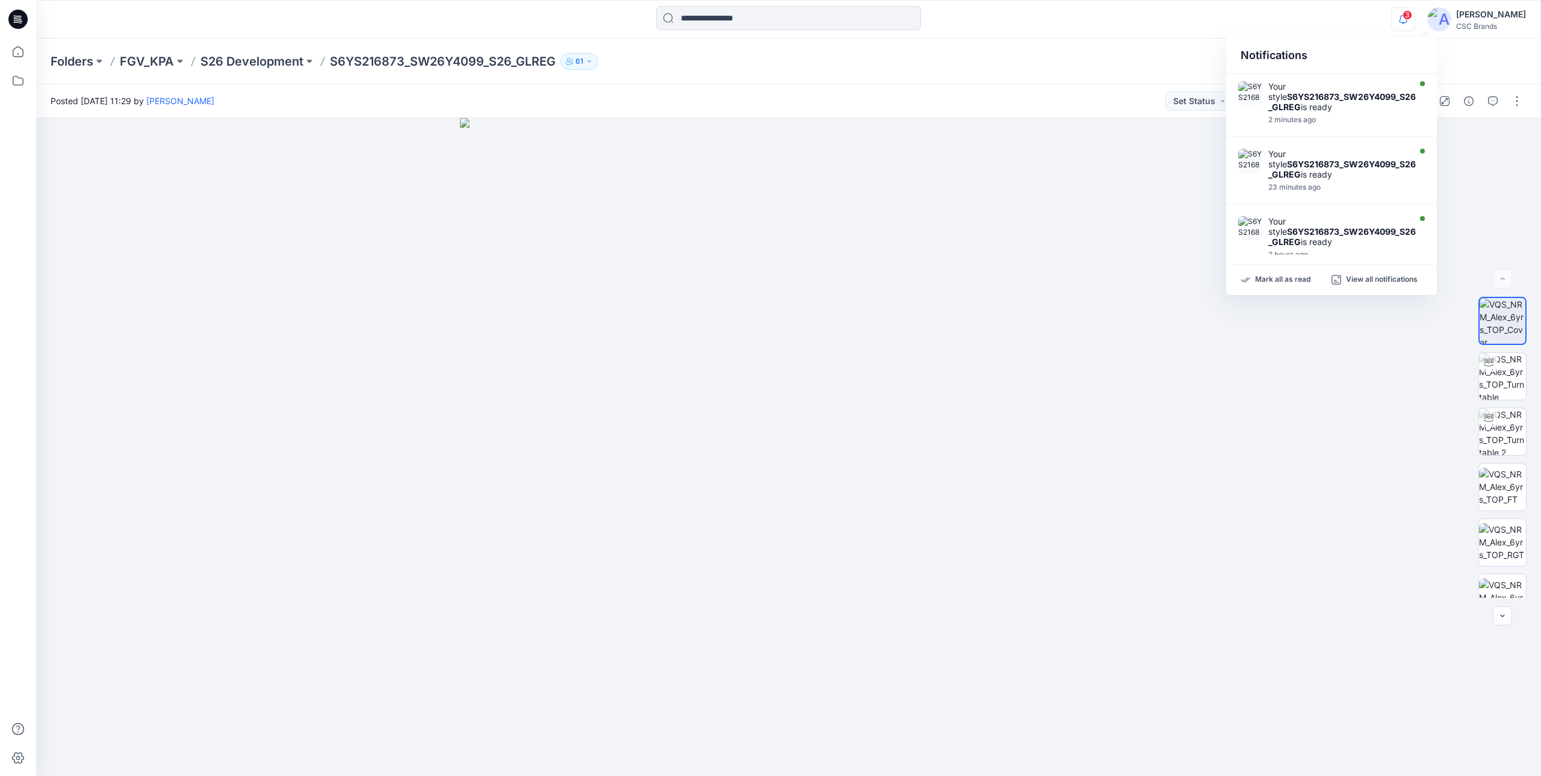
click at [1273, 274] on div "Mark all as read View all notifications" at bounding box center [1331, 280] width 211 height 30
click at [1275, 280] on p "Mark all as read" at bounding box center [1282, 279] width 55 height 11
click at [1267, 25] on div "Notifications Your style S6YS216873_SW26Y4099_S26_GLREG is ready 2 minutes ago …" at bounding box center [788, 19] width 1504 height 26
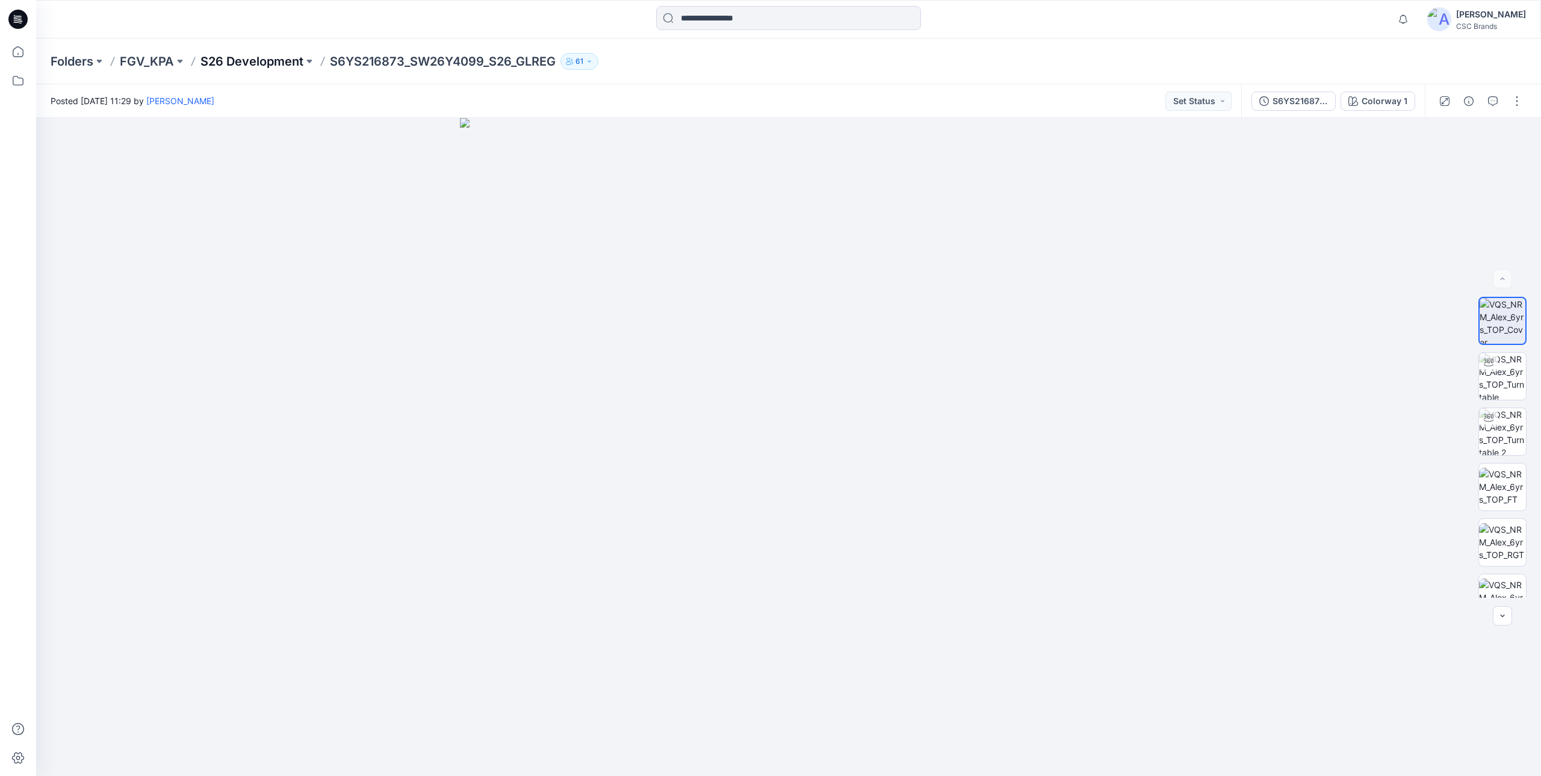
click at [243, 57] on p "S26 Development" at bounding box center [251, 61] width 103 height 17
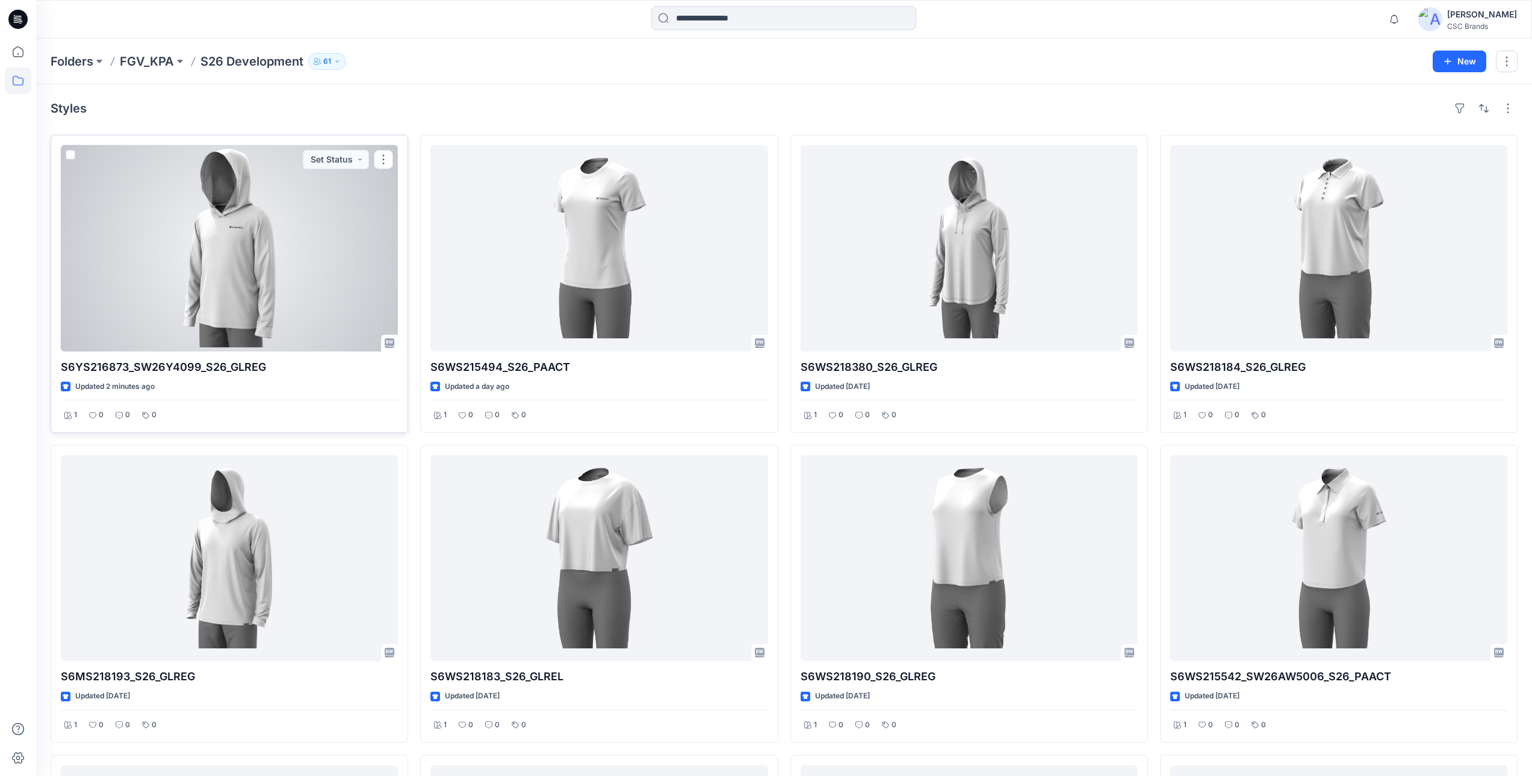
click at [304, 265] on div at bounding box center [229, 248] width 337 height 206
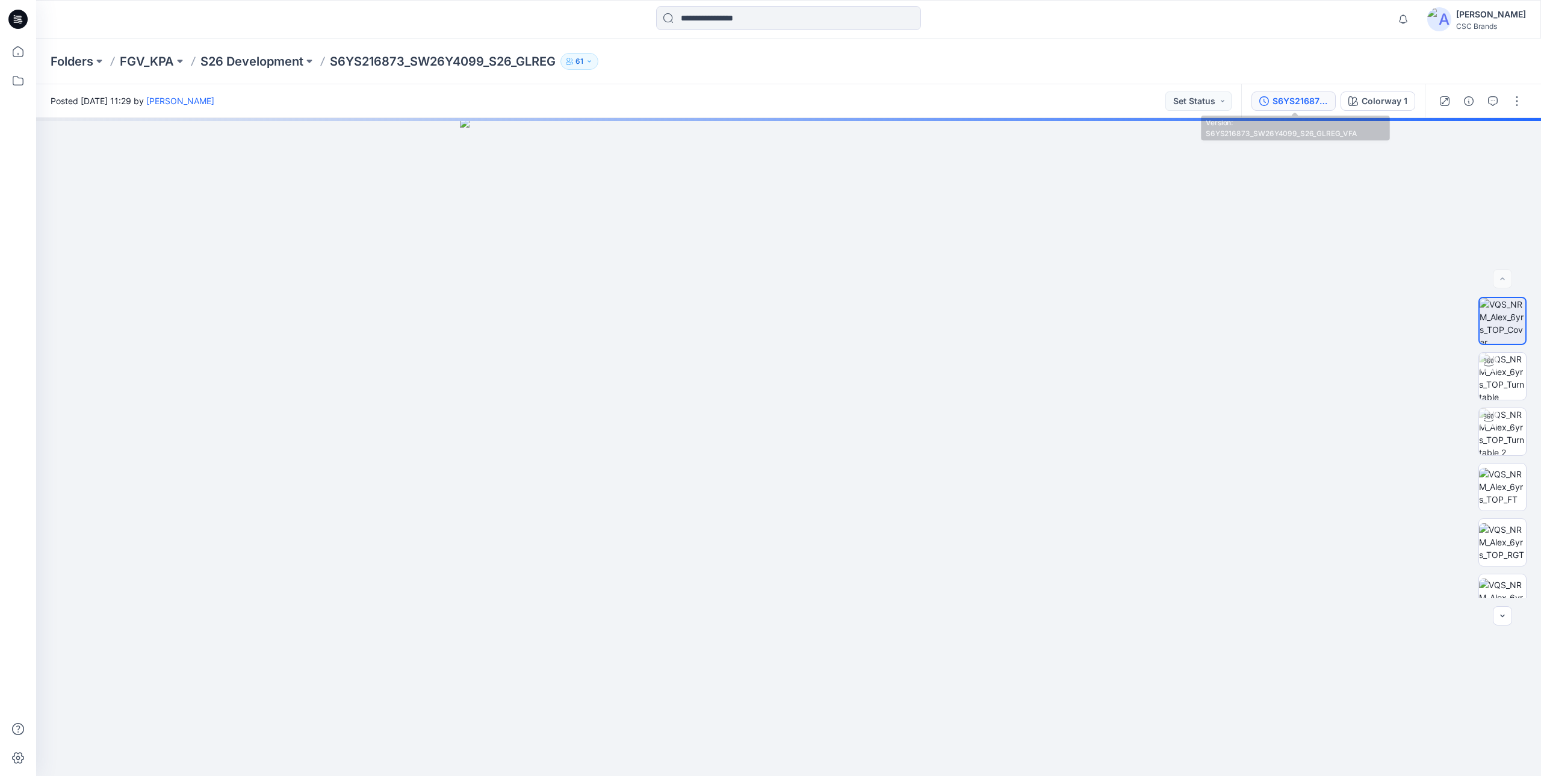
click at [1297, 106] on div "S6YS216873_SW26Y4099_S26_GLREG_VFA" at bounding box center [1299, 100] width 55 height 13
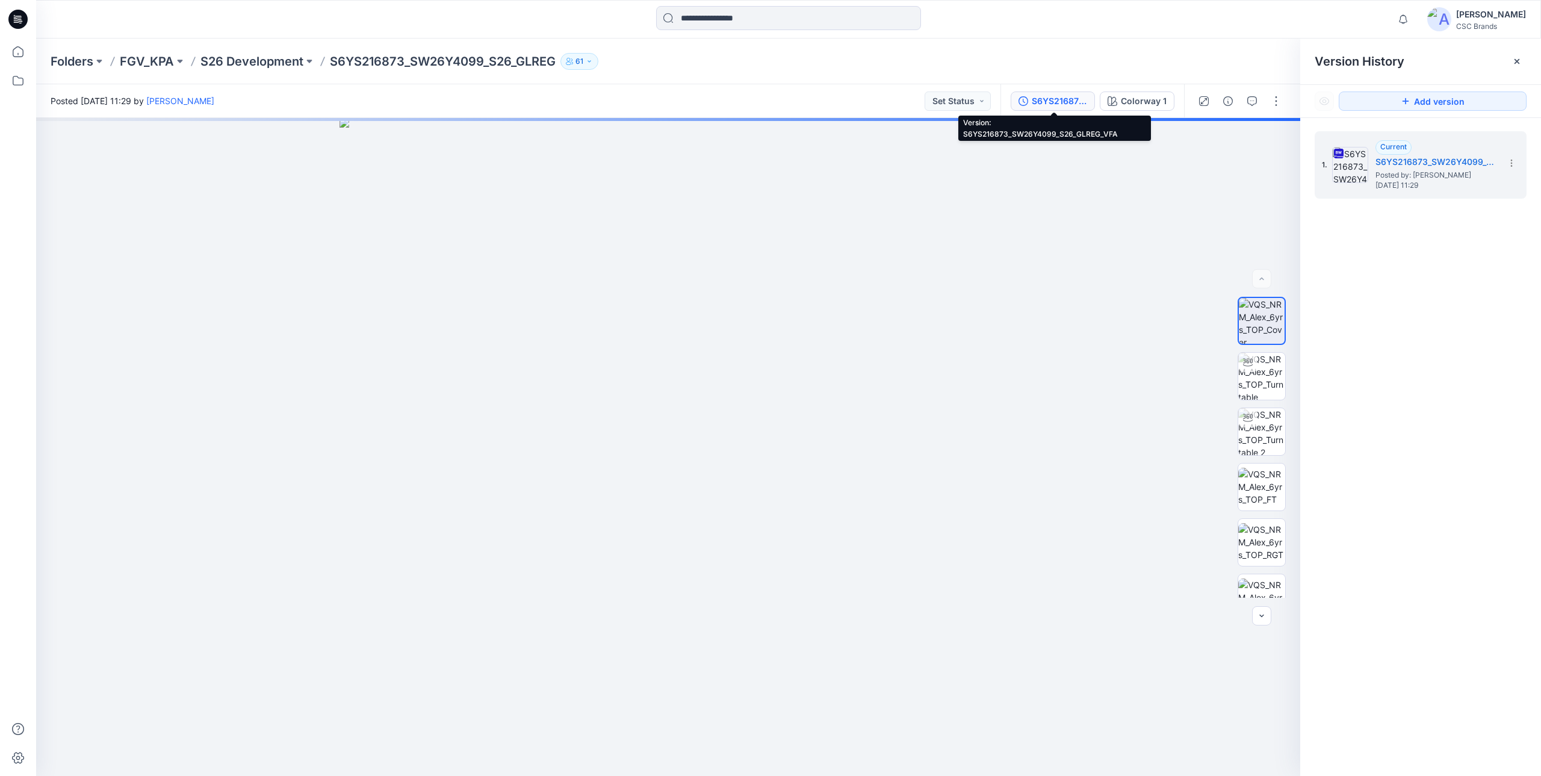
click at [1080, 99] on div "S6YS216873_SW26Y4099_S26_GLREG_VFA" at bounding box center [1059, 100] width 55 height 13
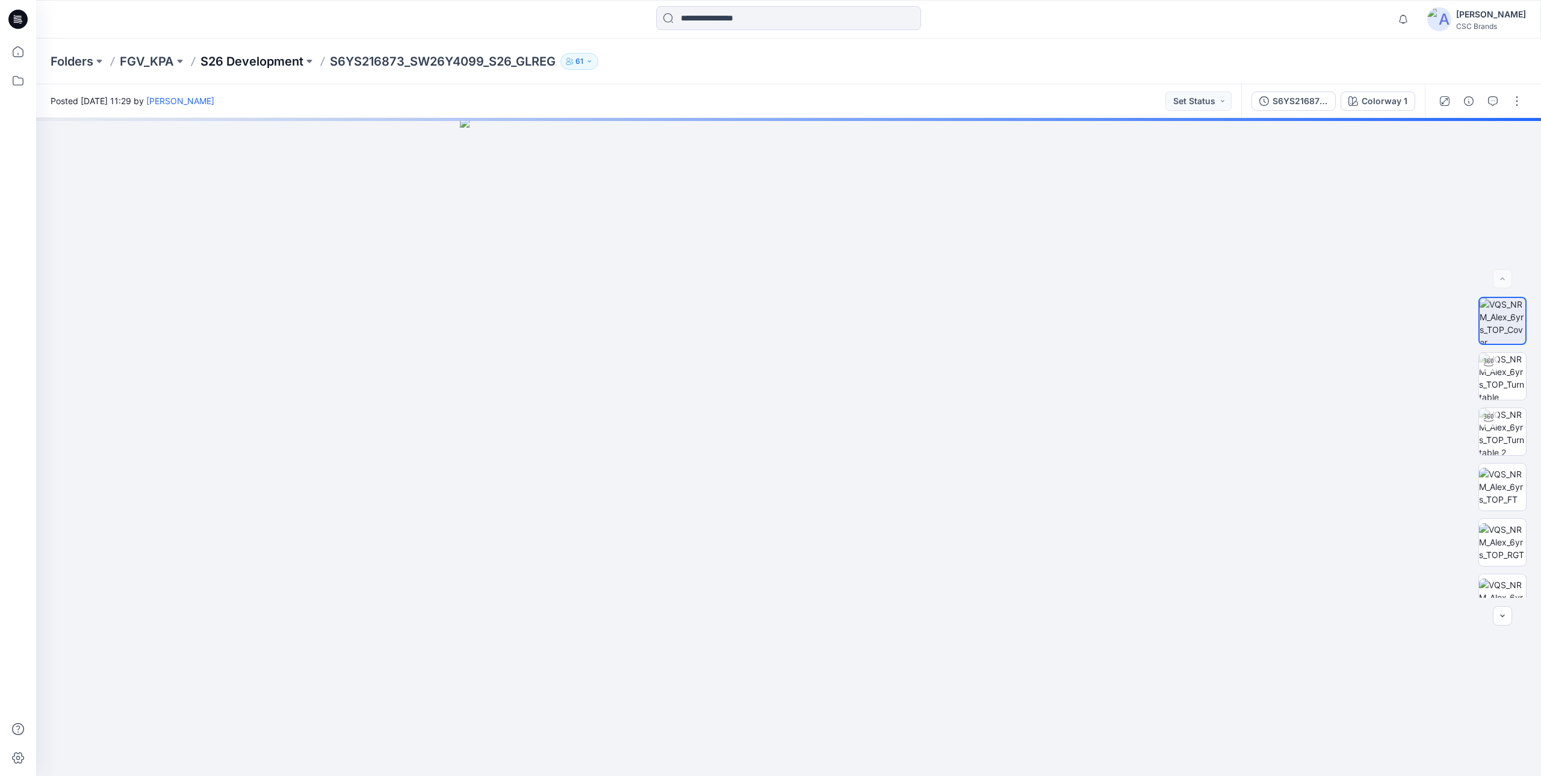
click at [232, 64] on p "S26 Development" at bounding box center [251, 61] width 103 height 17
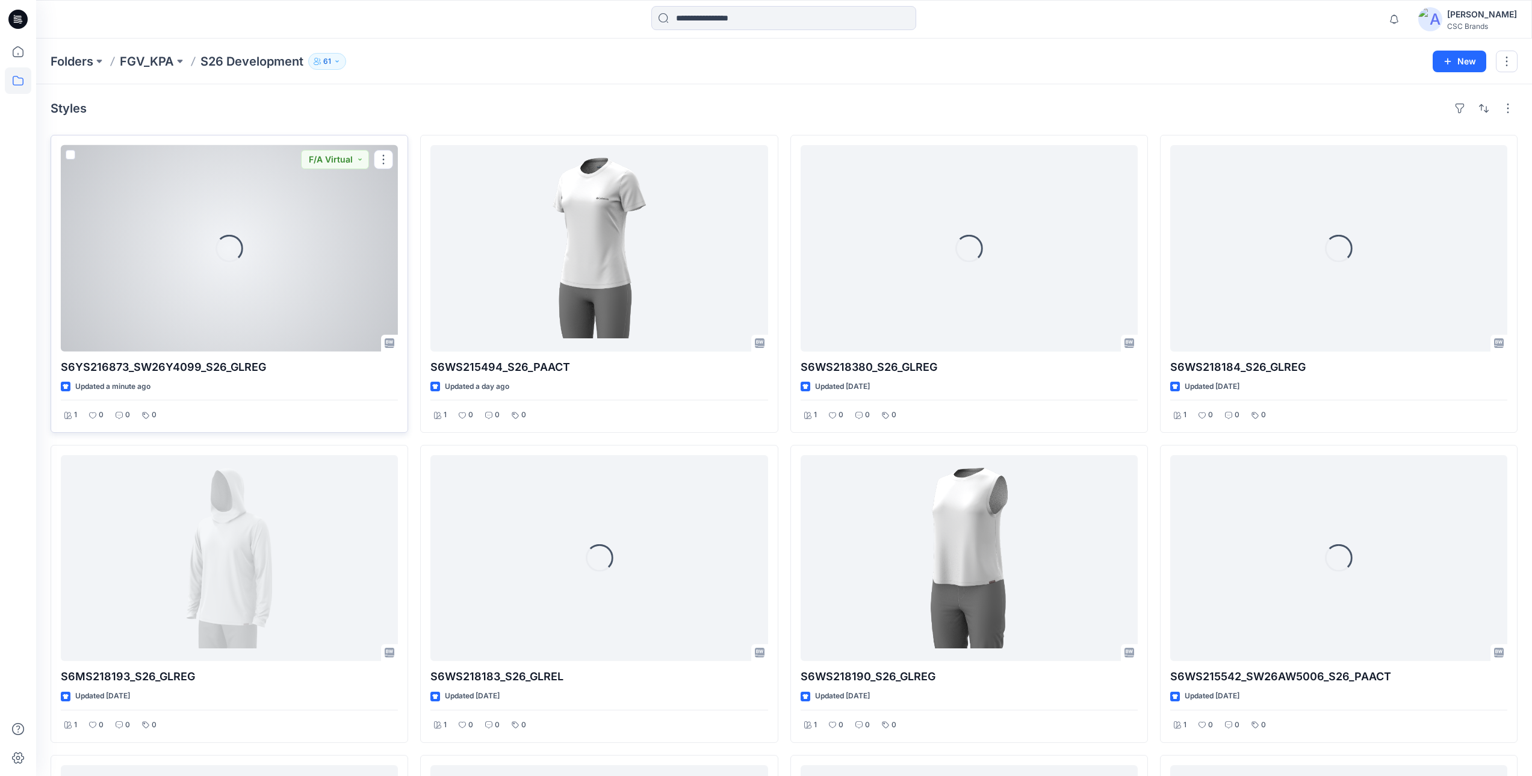
click at [314, 228] on div "Loading..." at bounding box center [229, 248] width 337 height 206
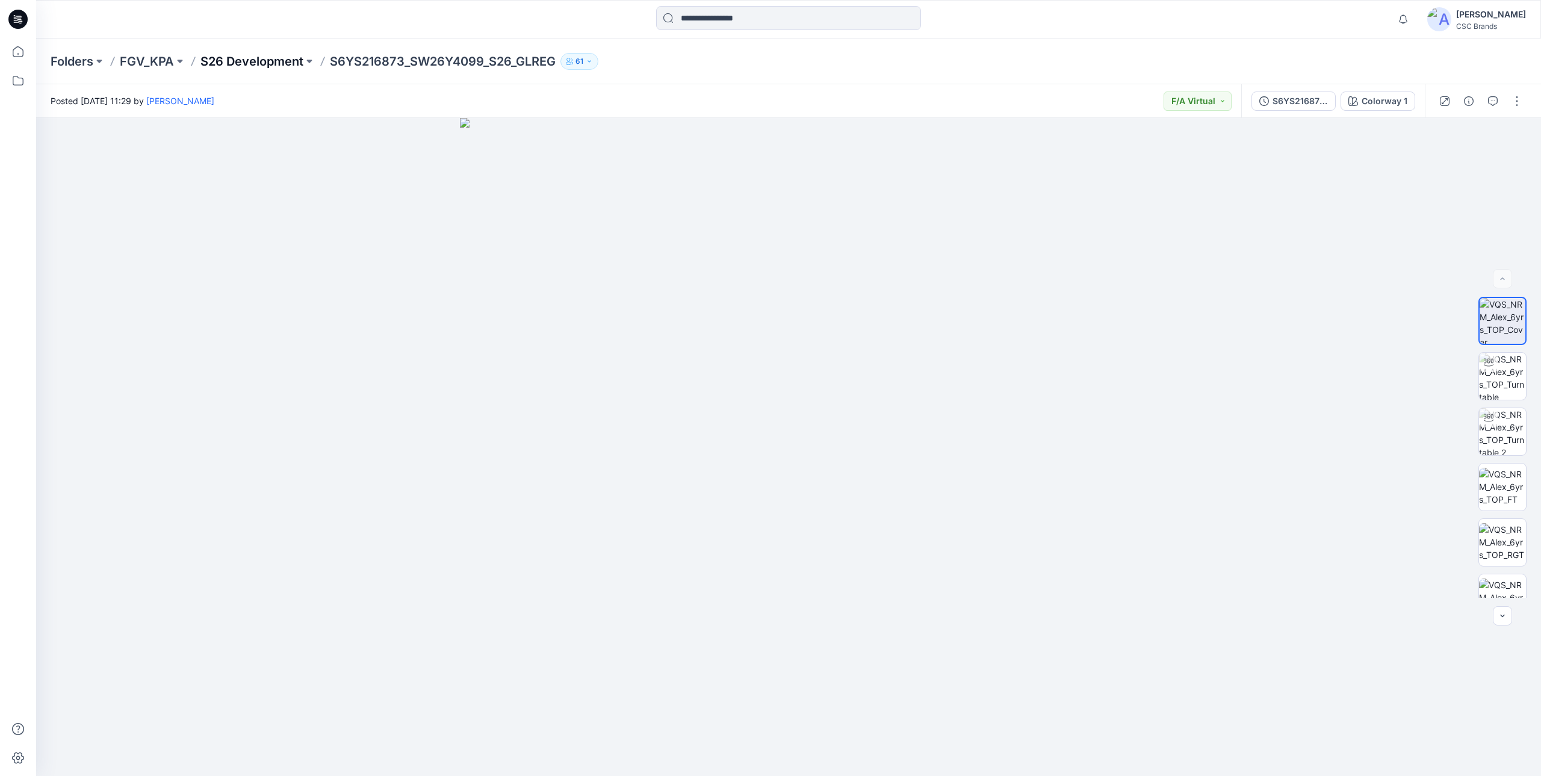
click at [244, 60] on p "S26 Development" at bounding box center [251, 61] width 103 height 17
